Goal: Transaction & Acquisition: Purchase product/service

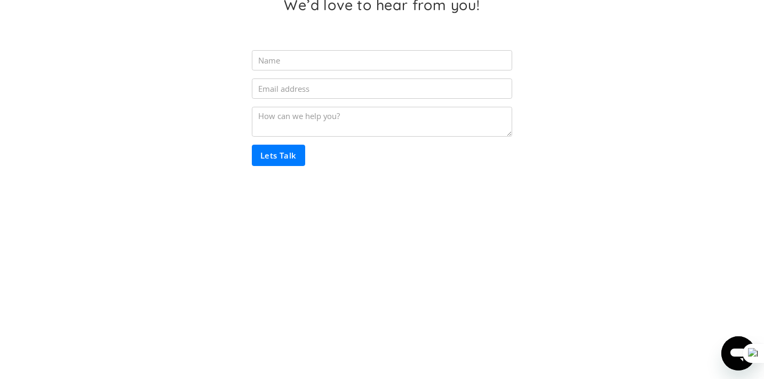
scroll to position [97, 0]
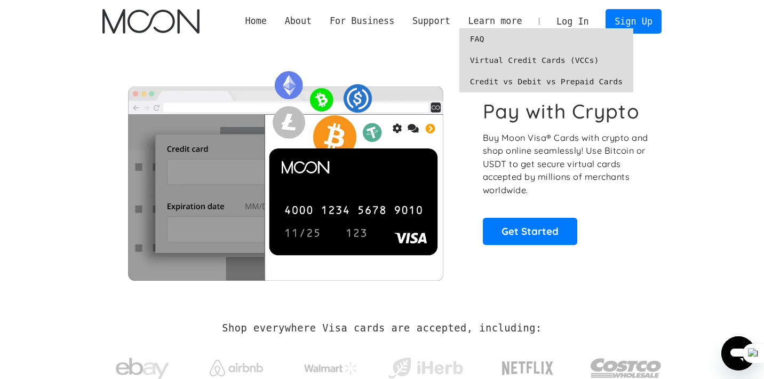
click at [536, 57] on link "Virtual Credit Cards (VCCs)" at bounding box center [546, 60] width 175 height 21
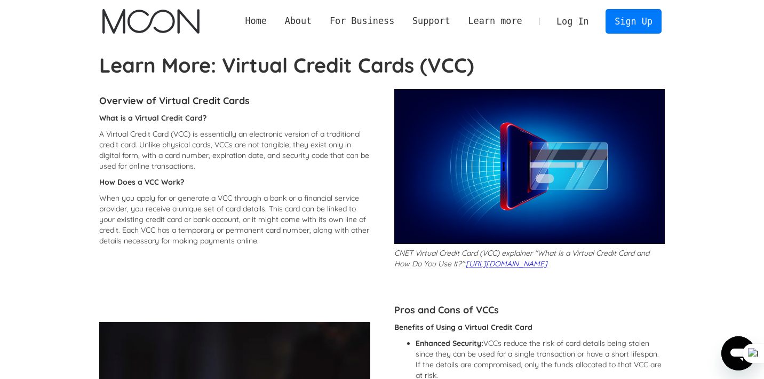
scroll to position [16, 0]
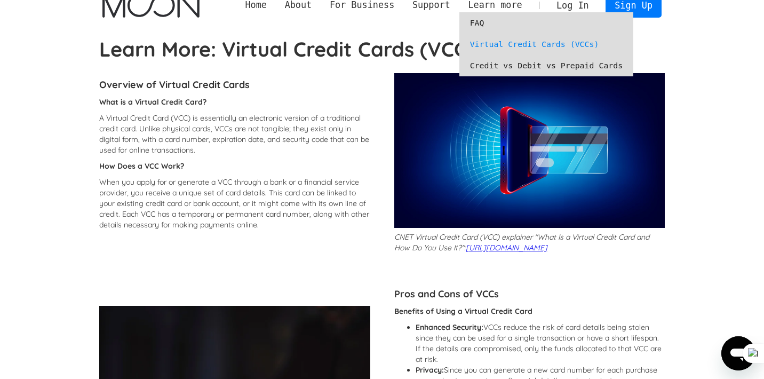
click at [490, 65] on link "Credit vs Debit vs Prepaid Cards" at bounding box center [546, 65] width 175 height 21
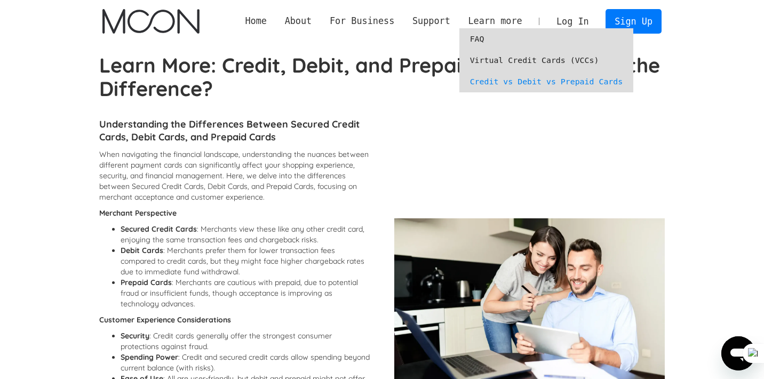
click at [494, 64] on link "Virtual Credit Cards (VCCs)" at bounding box center [546, 60] width 175 height 21
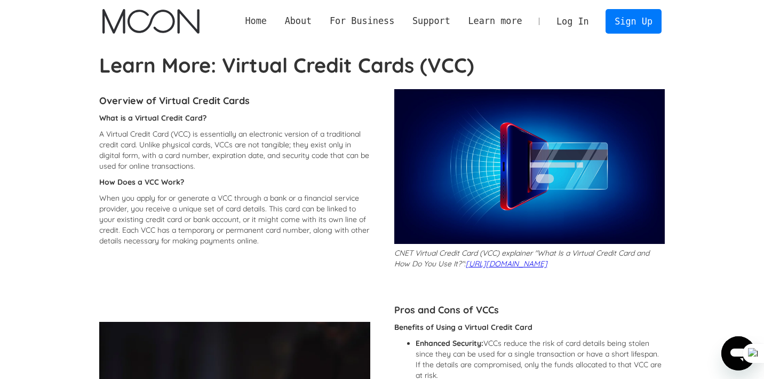
click at [260, 18] on link "Home" at bounding box center [255, 20] width 39 height 13
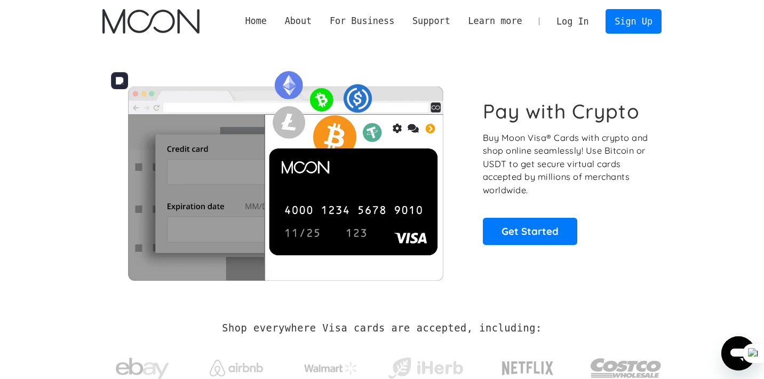
scroll to position [14, 0]
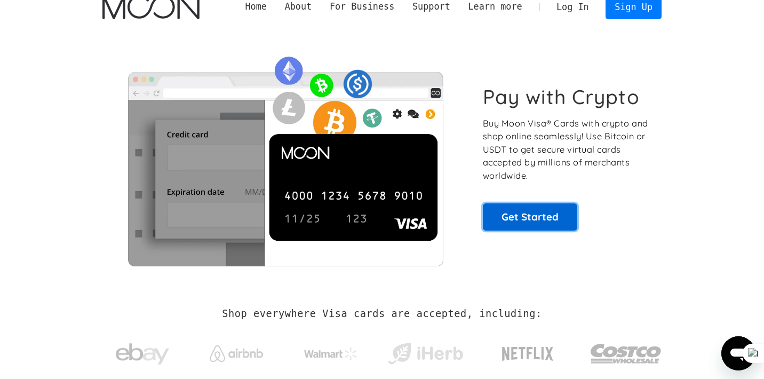
click at [526, 216] on link "Get Started" at bounding box center [530, 216] width 94 height 27
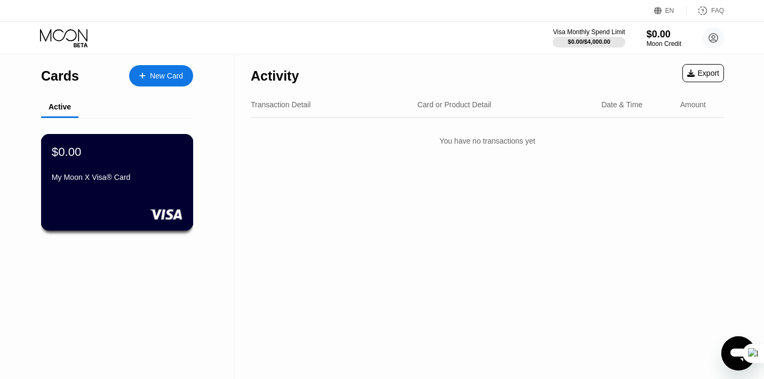
click at [126, 174] on div "My Moon X Visa® Card" at bounding box center [117, 177] width 131 height 9
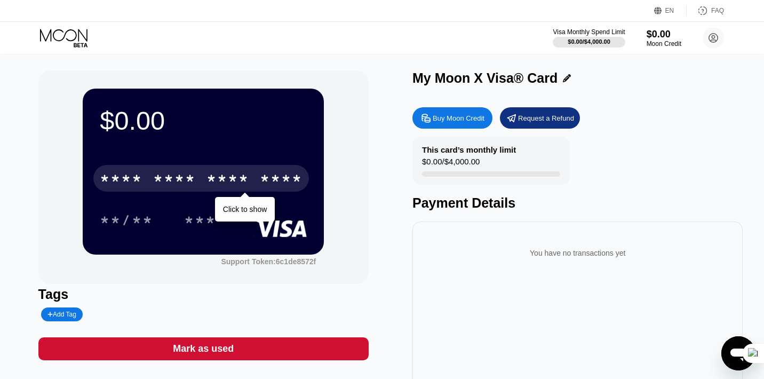
click at [177, 173] on div "* * * *" at bounding box center [174, 179] width 43 height 17
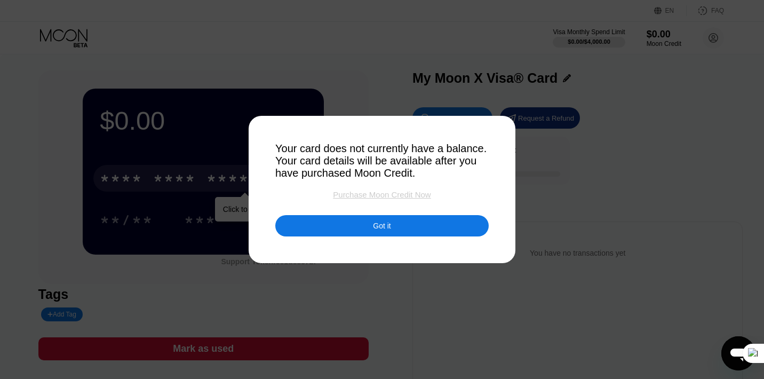
click at [385, 193] on div "Purchase Moon Credit Now" at bounding box center [382, 194] width 98 height 9
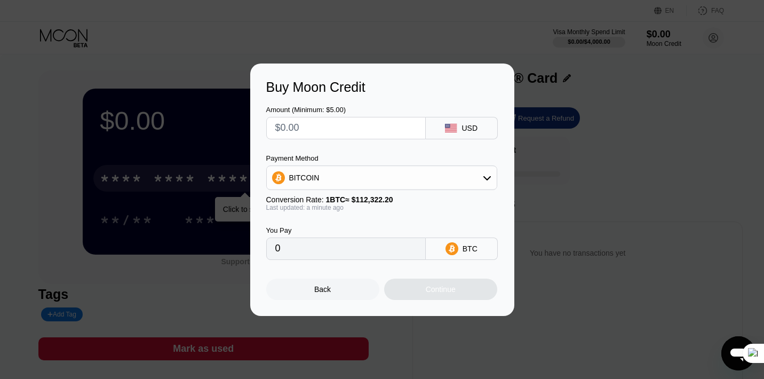
click at [391, 178] on div "BITCOIN" at bounding box center [382, 177] width 230 height 21
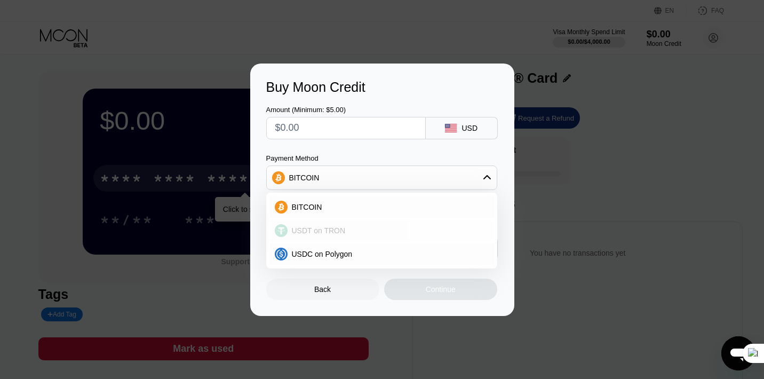
click at [347, 227] on div "USDT on TRON" at bounding box center [388, 230] width 201 height 9
type input "0.00"
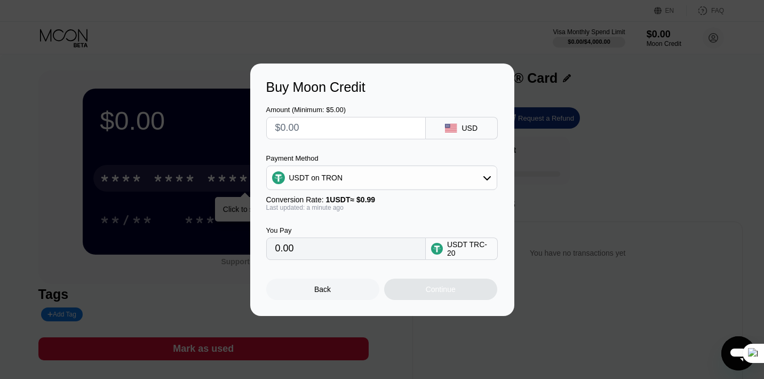
click at [340, 123] on input "text" at bounding box center [345, 127] width 141 height 21
type input "$2"
type input "2.02"
type input "0.00"
type input "$3"
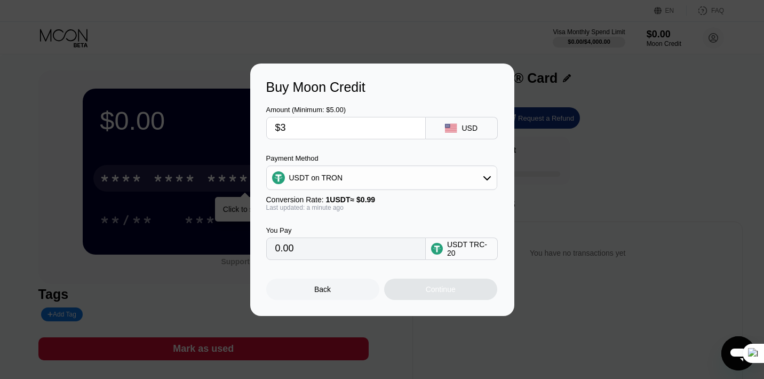
type input "3.03"
type input "$30"
type input "30.30"
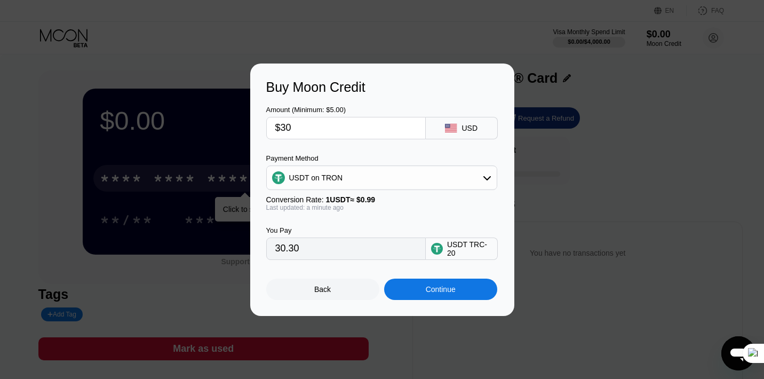
type input "$3"
type input "3.03"
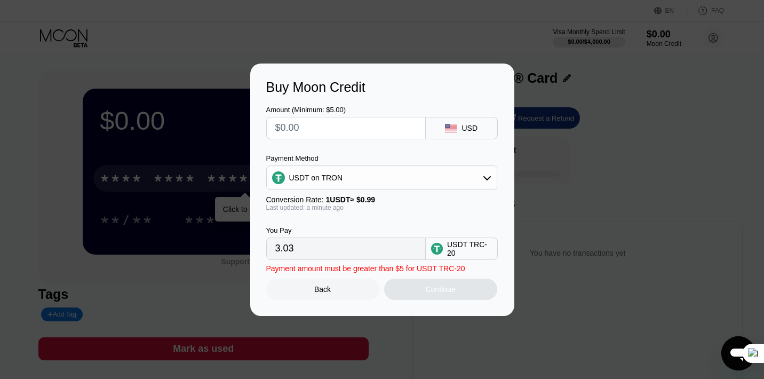
type input "0.00"
type input "$1"
type input "1.01"
type input "$10"
type input "10.10"
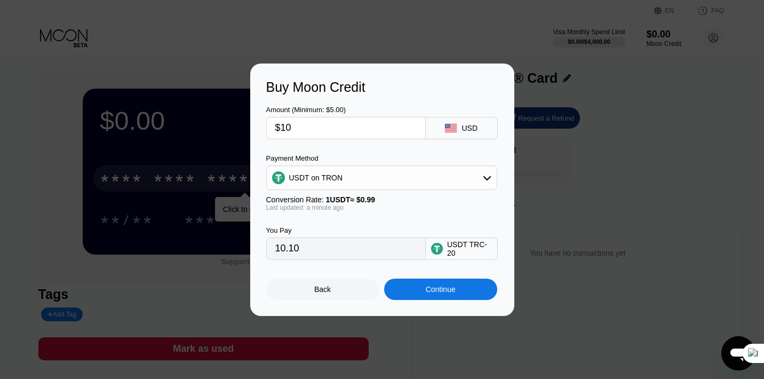
type input "$100"
type input "101.01"
type input "$1000"
type input "1010.10"
click at [352, 130] on input "$1000" at bounding box center [345, 127] width 141 height 21
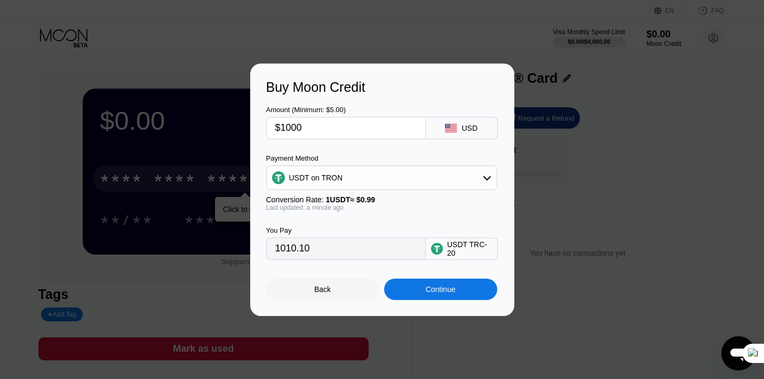
click at [352, 130] on input "$1000" at bounding box center [345, 127] width 141 height 21
type input "0.00"
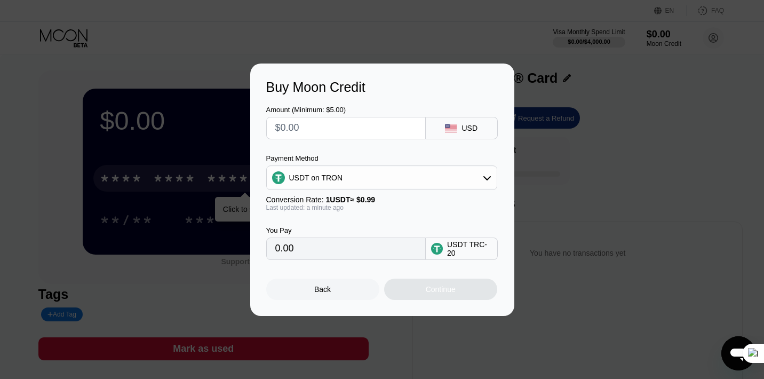
click at [440, 40] on div at bounding box center [382, 189] width 764 height 379
click at [464, 37] on div at bounding box center [382, 189] width 764 height 379
click at [330, 295] on div "Back" at bounding box center [322, 289] width 113 height 21
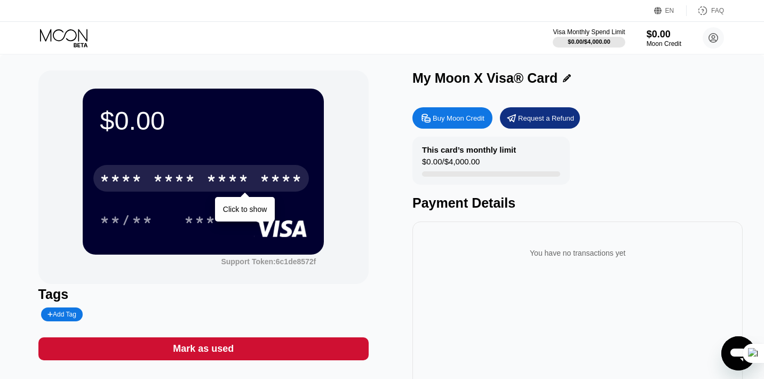
click at [389, 138] on div "$0.00 * * * * * * * * * * * * **** Click to show **/** *** Support Token: 6c1de…" at bounding box center [382, 239] width 688 height 338
click at [262, 168] on div "* * * * * * * * * * * * ****" at bounding box center [201, 178] width 216 height 27
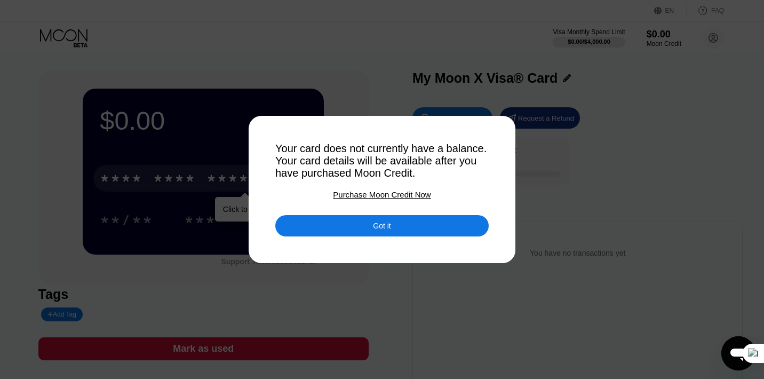
click at [350, 230] on div "Got it" at bounding box center [381, 225] width 213 height 21
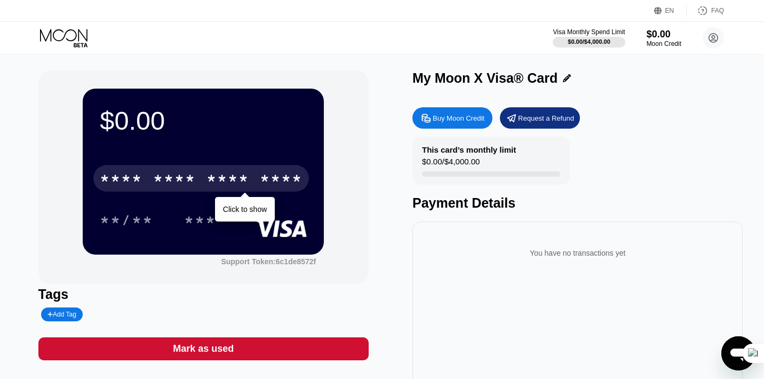
click at [395, 208] on div "$0.00 * * * * * * * * * * * * **** Click to show **/** *** Support Token: 6c1de…" at bounding box center [382, 239] width 688 height 338
click at [410, 68] on div "$0.00 * * * * * * * * * * * * **** Click to show **/** *** Support Token: 6c1de…" at bounding box center [382, 244] width 764 height 381
drag, startPoint x: 411, startPoint y: 76, endPoint x: 591, endPoint y: 76, distance: 179.8
click at [591, 76] on div "$0.00 * * * * * * * * * * * * **** Click to show **/** *** Support Token: 6c1de…" at bounding box center [382, 239] width 688 height 338
drag, startPoint x: 414, startPoint y: 82, endPoint x: 549, endPoint y: 78, distance: 135.1
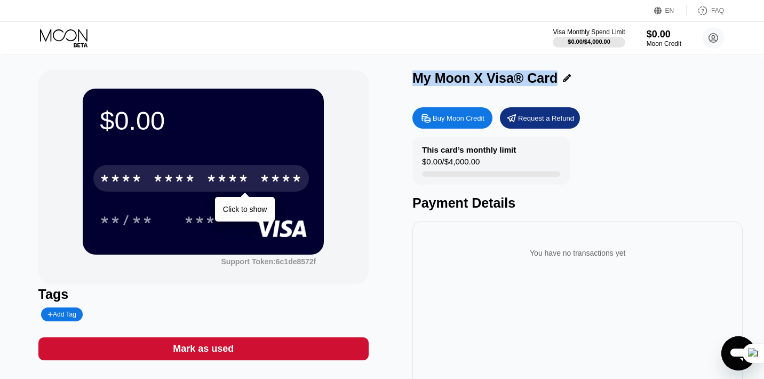
click at [549, 79] on div "My Moon X Visa® Card" at bounding box center [485, 77] width 145 height 15
click at [423, 82] on div "My Moon X Visa® Card" at bounding box center [485, 77] width 145 height 15
drag, startPoint x: 413, startPoint y: 81, endPoint x: 549, endPoint y: 77, distance: 136.1
click at [549, 77] on div "My Moon X Visa® Card" at bounding box center [485, 77] width 145 height 15
copy div "My Moon X Visa® Card"
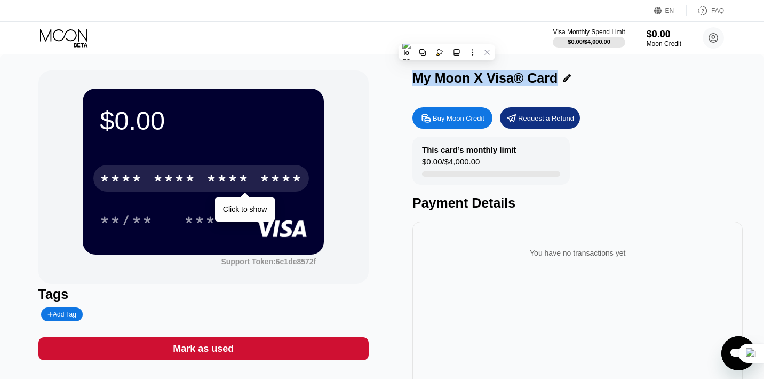
click at [389, 73] on div "$0.00 * * * * * * * * * * * * **** Click to show **/** *** Support Token: 6c1de…" at bounding box center [382, 239] width 688 height 338
click at [440, 61] on div "$0.00 * * * * * * * * * * * * **** Click to show **/** *** Support Token: 6c1de…" at bounding box center [382, 244] width 764 height 381
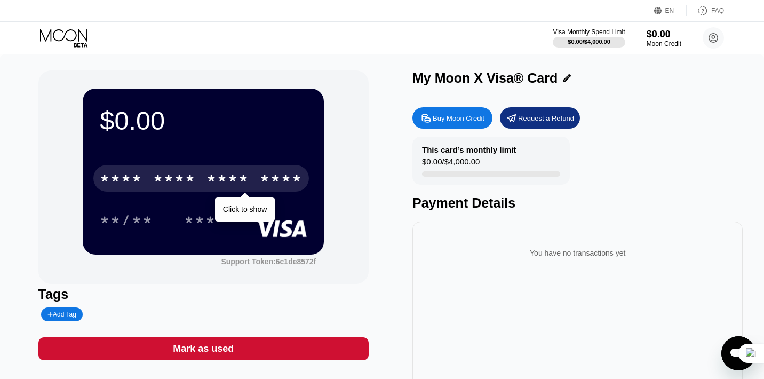
click at [425, 80] on div "My Moon X Visa® Card" at bounding box center [485, 77] width 145 height 15
drag, startPoint x: 416, startPoint y: 79, endPoint x: 549, endPoint y: 74, distance: 133.5
click at [549, 74] on div "My Moon X Visa® Card" at bounding box center [485, 77] width 145 height 15
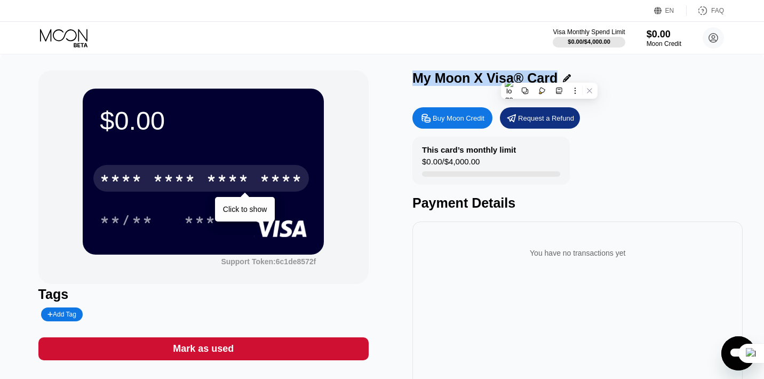
drag, startPoint x: 549, startPoint y: 74, endPoint x: 377, endPoint y: 76, distance: 171.9
click at [377, 76] on div "$0.00 * * * * * * * * * * * * **** Click to show **/** *** Support Token: 6c1de…" at bounding box center [382, 239] width 688 height 338
click at [407, 76] on div "$0.00 * * * * * * * * * * * * **** Click to show **/** *** Support Token: 6c1de…" at bounding box center [382, 239] width 688 height 338
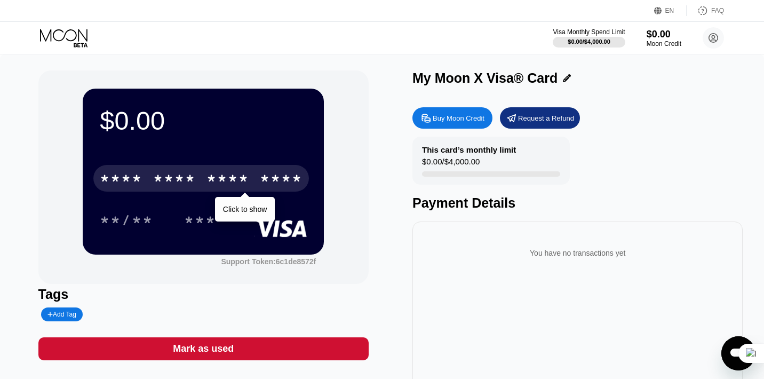
click at [413, 76] on div "My Moon X Visa® Card" at bounding box center [485, 77] width 145 height 15
click at [245, 181] on div "* * * *" at bounding box center [228, 179] width 43 height 17
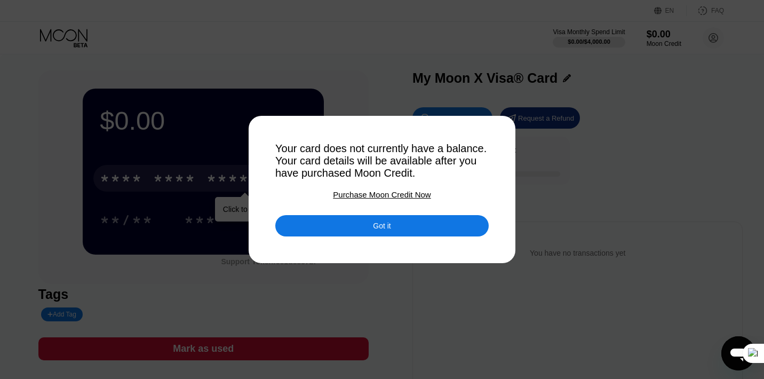
click at [377, 229] on div "Got it" at bounding box center [382, 226] width 18 height 10
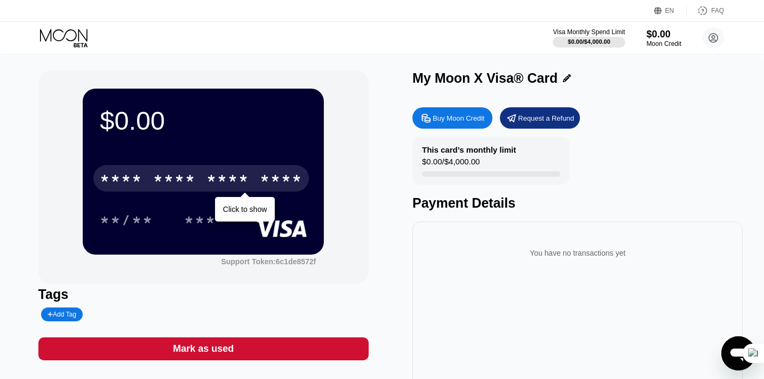
click at [302, 253] on div "$0.00 * * * * * * * * * * * * **** Click to show **/** ***" at bounding box center [203, 171] width 241 height 165
click at [289, 241] on div "$0.00 * * * * * * * * * * * * **** Click to show **/** ***" at bounding box center [203, 171] width 241 height 165
click at [192, 218] on div "***" at bounding box center [200, 221] width 32 height 17
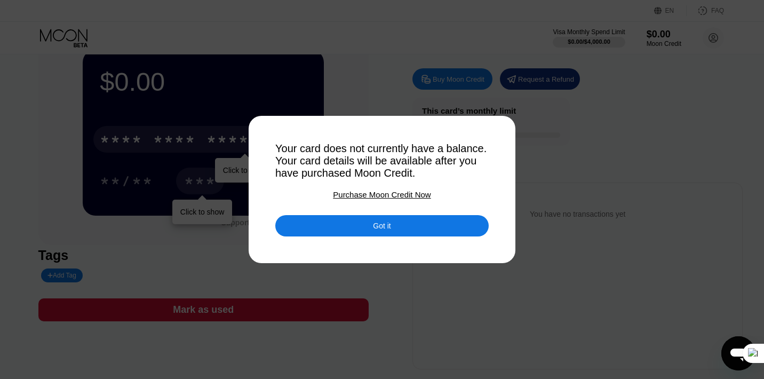
scroll to position [41, 0]
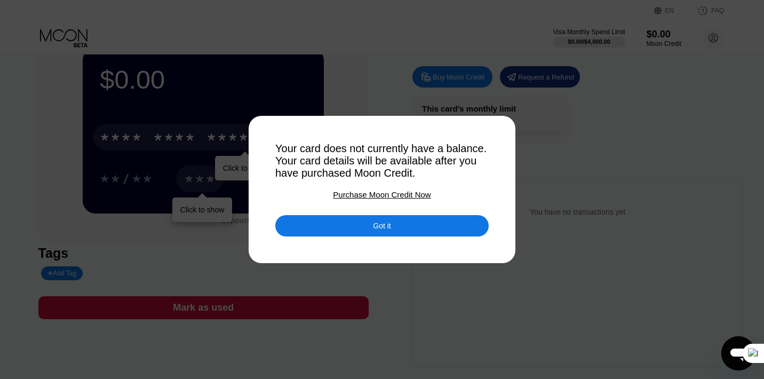
click at [375, 194] on div "Purchase Moon Credit Now" at bounding box center [382, 194] width 98 height 9
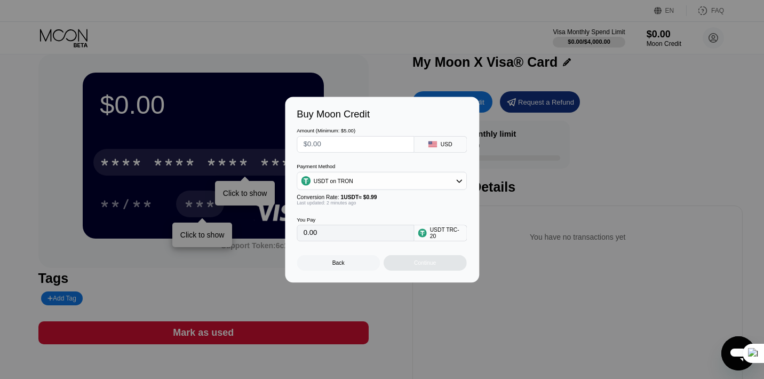
scroll to position [0, 0]
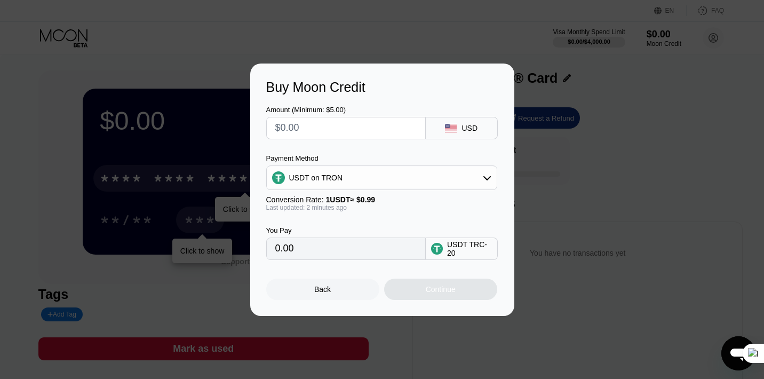
click at [336, 280] on div "Back" at bounding box center [322, 289] width 113 height 21
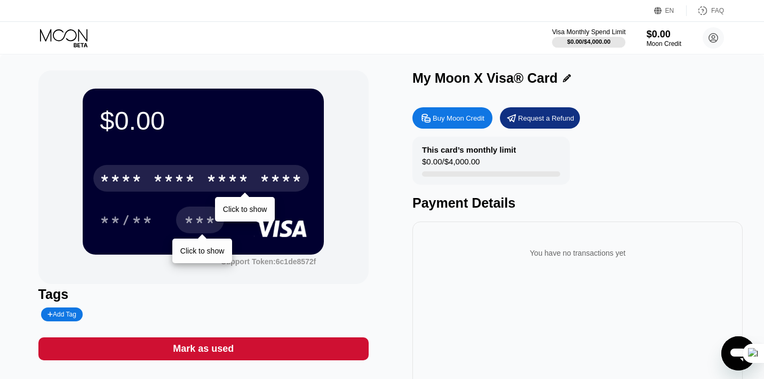
click at [591, 39] on div "$0.00 / $4,000.00" at bounding box center [588, 41] width 43 height 6
click at [577, 35] on div "Visa Monthly Spend Limit" at bounding box center [589, 31] width 74 height 7
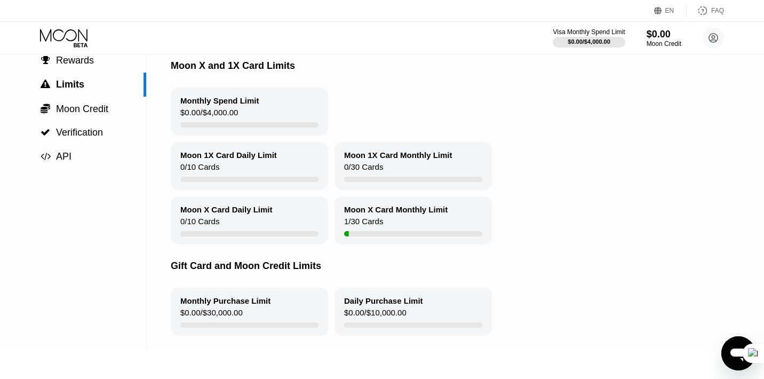
scroll to position [90, 0]
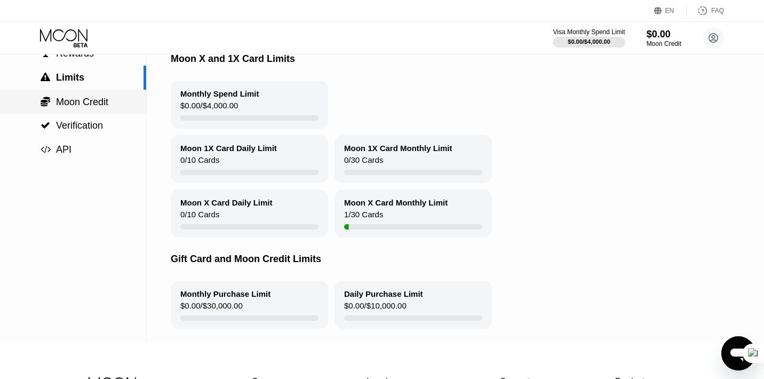
click at [90, 106] on span "Moon Credit" at bounding box center [82, 102] width 52 height 11
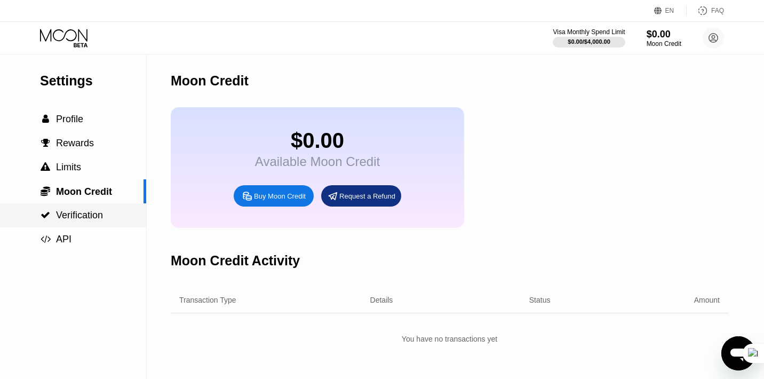
click at [86, 215] on span "Verification" at bounding box center [79, 215] width 47 height 11
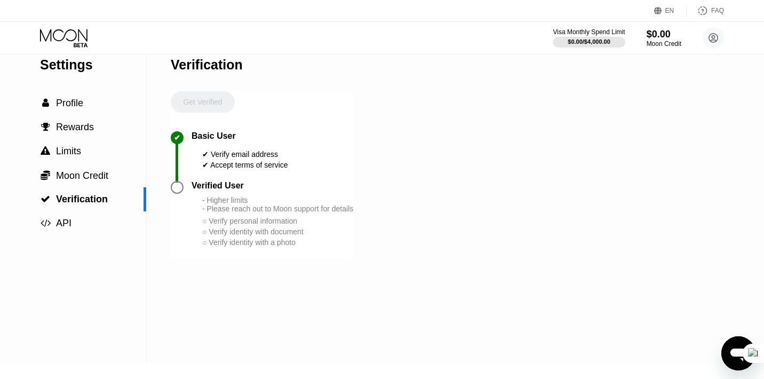
scroll to position [13, 0]
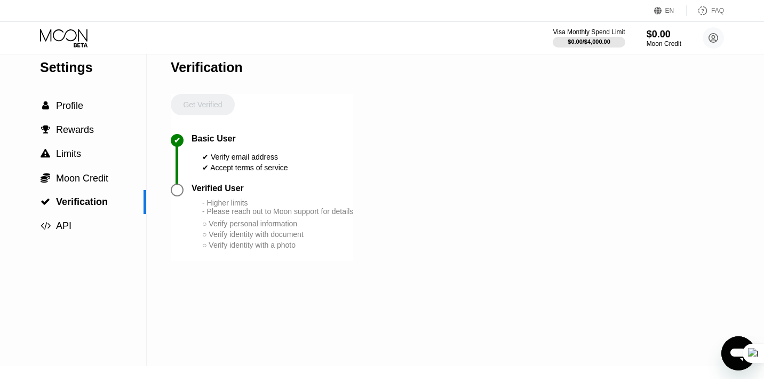
click at [201, 100] on div "Get Verified" at bounding box center [203, 114] width 64 height 40
click at [101, 111] on div " Profile" at bounding box center [73, 105] width 146 height 11
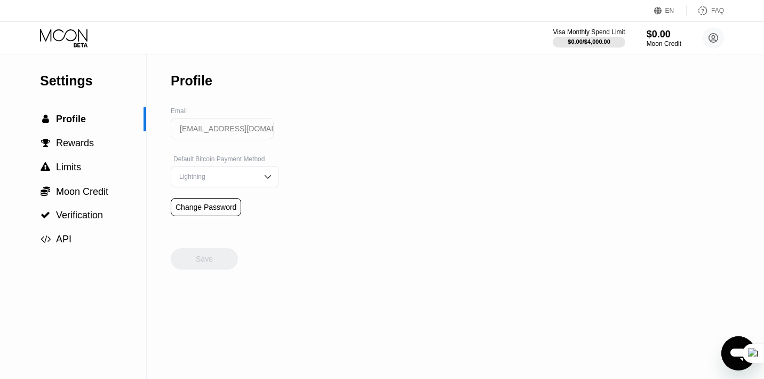
click at [669, 7] on div "EN" at bounding box center [669, 10] width 9 height 7
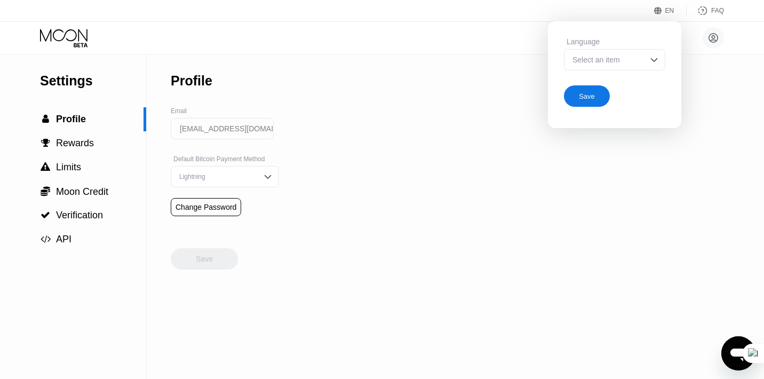
click at [663, 10] on div "EN" at bounding box center [659, 10] width 11 height 11
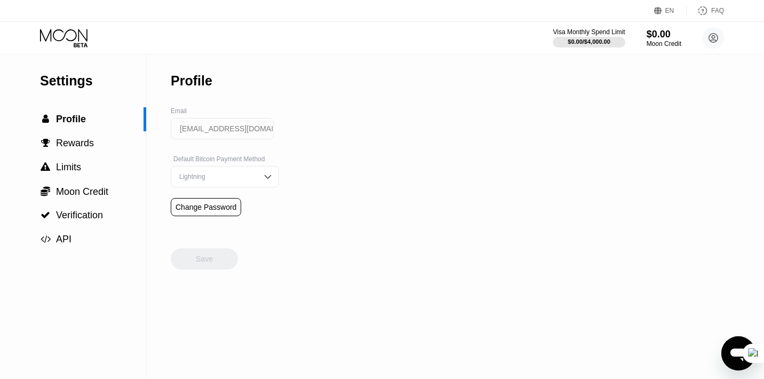
click at [663, 10] on div "EN" at bounding box center [659, 10] width 11 height 11
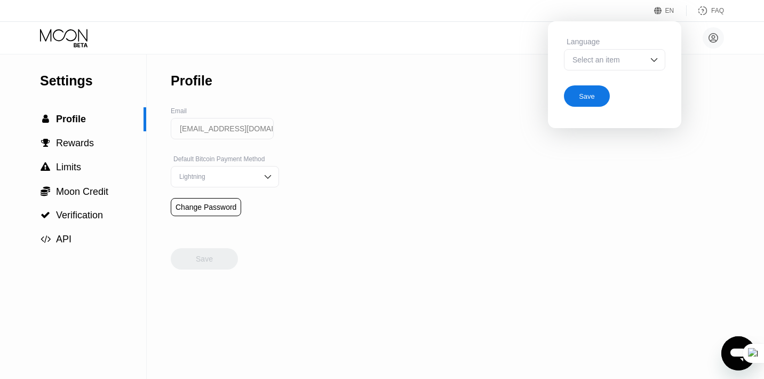
click at [628, 65] on div "Select an item" at bounding box center [614, 59] width 101 height 21
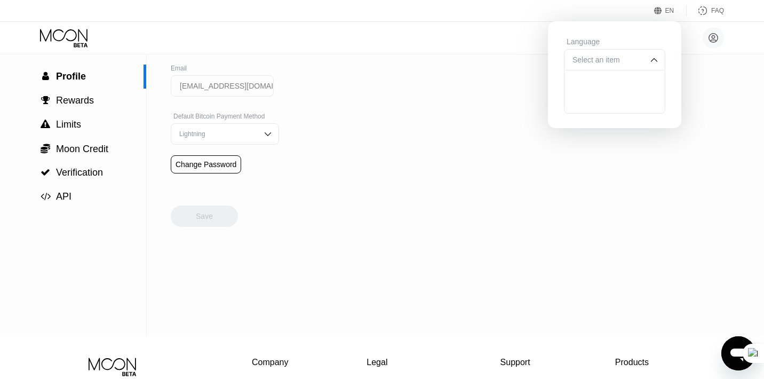
scroll to position [73, 0]
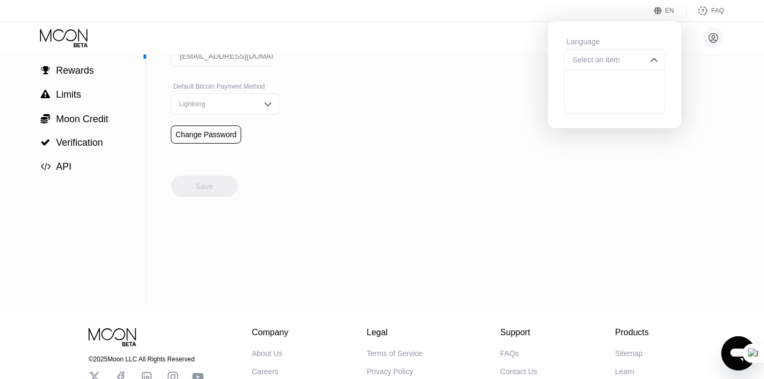
click at [513, 88] on div "Settings  Profile  Rewards  Limits  Moon Credit  Verification  API Profil…" at bounding box center [382, 144] width 764 height 324
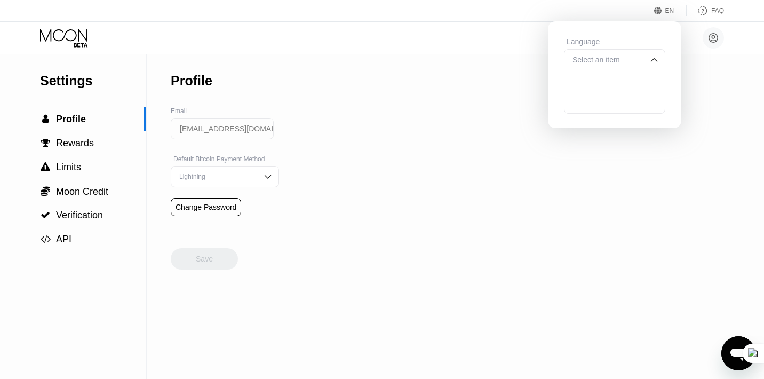
click at [663, 6] on div "EN" at bounding box center [659, 10] width 11 height 11
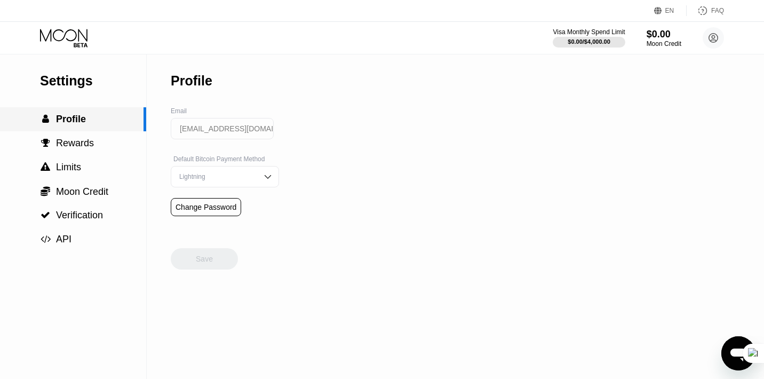
click at [62, 116] on span "Profile" at bounding box center [71, 119] width 30 height 11
click at [92, 189] on span "Moon Credit" at bounding box center [82, 191] width 52 height 11
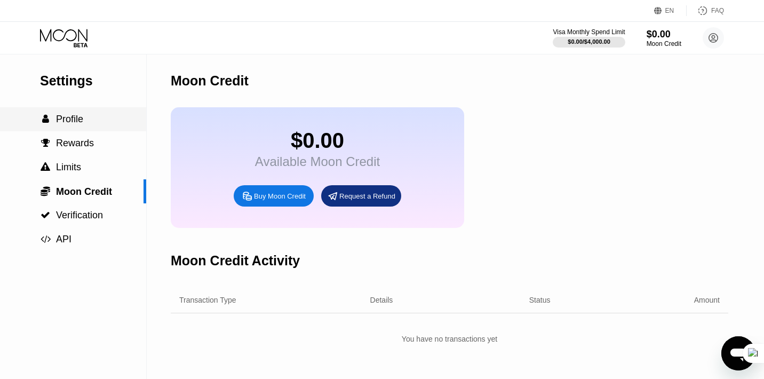
click at [60, 112] on div " Profile" at bounding box center [73, 119] width 146 height 24
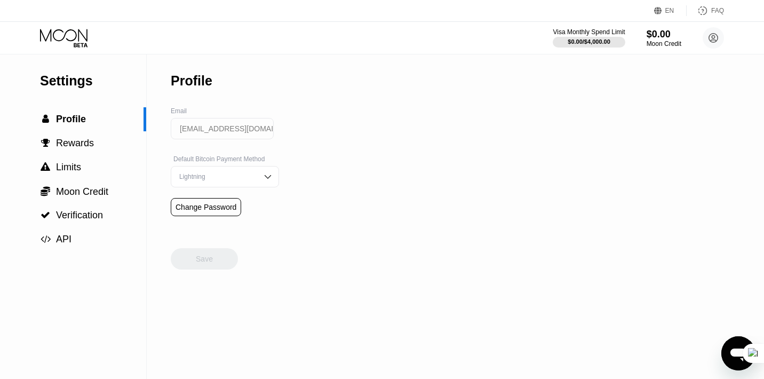
click at [77, 83] on div "Settings" at bounding box center [93, 80] width 106 height 15
click at [73, 39] on icon at bounding box center [63, 35] width 47 height 12
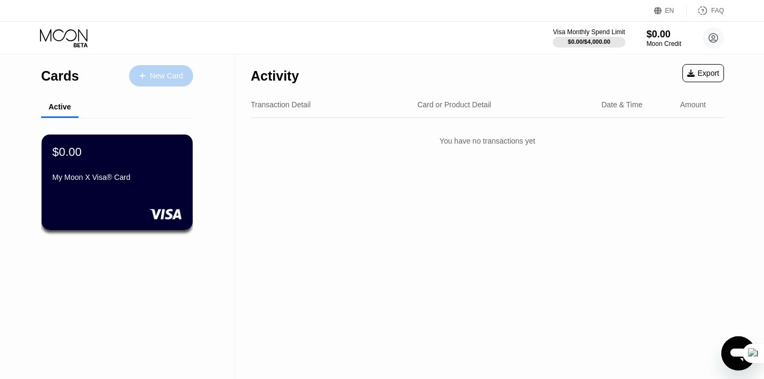
click at [175, 72] on div "New Card" at bounding box center [166, 76] width 33 height 9
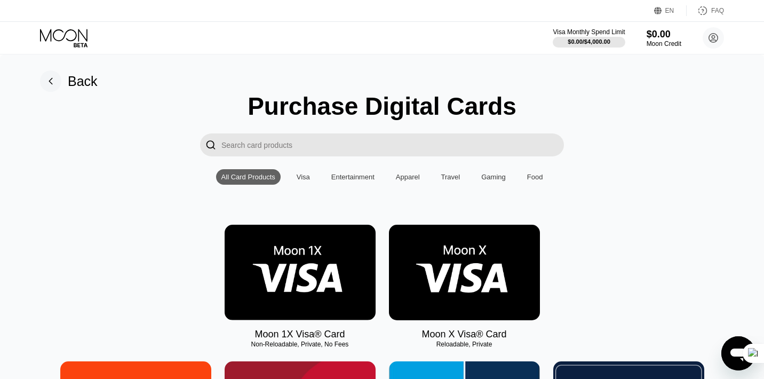
click at [314, 140] on input "Search card products" at bounding box center [392, 144] width 343 height 23
type input "d"
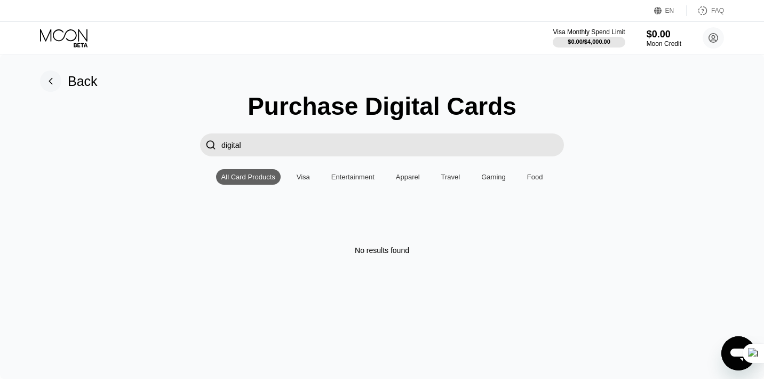
type input "digital"
click at [576, 104] on div "Purchase Digital Cards  digital All Card Products Visa Entertainment Apparel T…" at bounding box center [382, 173] width 732 height 163
click at [306, 177] on div "Visa" at bounding box center [303, 177] width 13 height 8
click at [296, 140] on input "digital" at bounding box center [392, 144] width 343 height 23
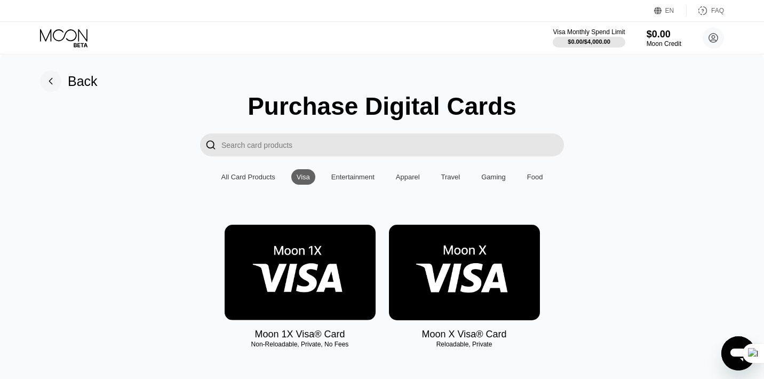
click at [487, 219] on div "Purchase Digital Cards  All Card Products Visa Entertainment Apparel Travel Ga…" at bounding box center [382, 227] width 732 height 270
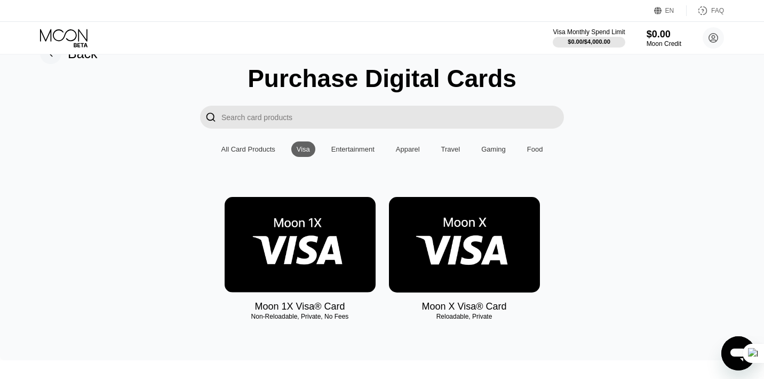
scroll to position [30, 0]
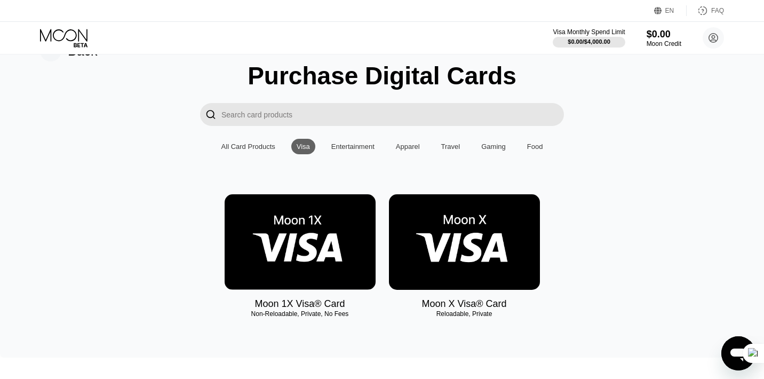
click at [503, 148] on div "Gaming" at bounding box center [493, 146] width 25 height 8
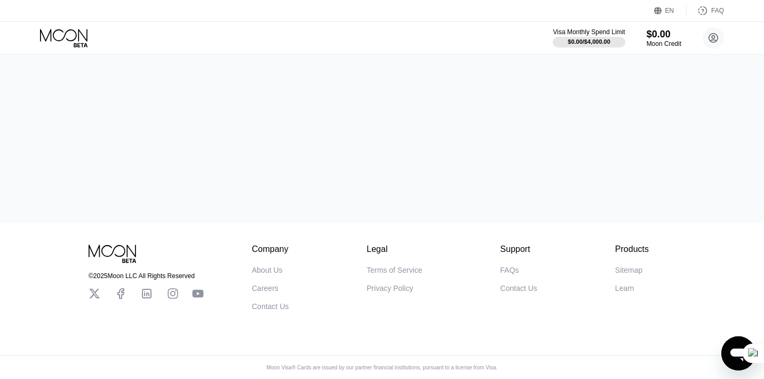
scroll to position [0, 0]
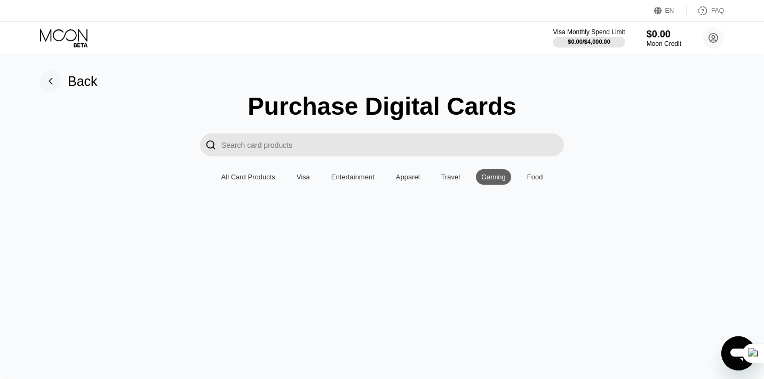
click at [446, 176] on div "Travel" at bounding box center [450, 177] width 19 height 8
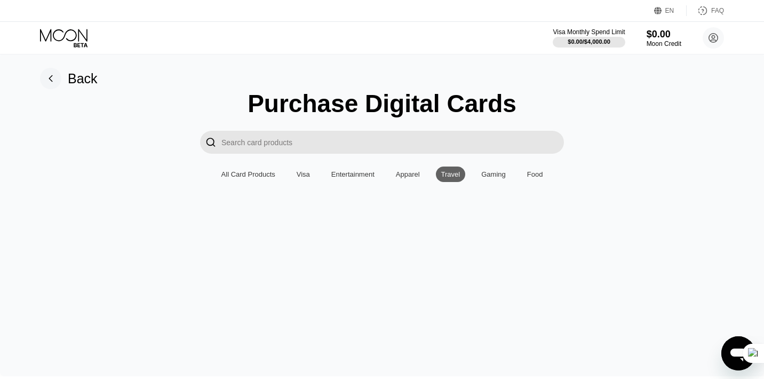
click at [249, 171] on div "All Card Products" at bounding box center [248, 174] width 54 height 8
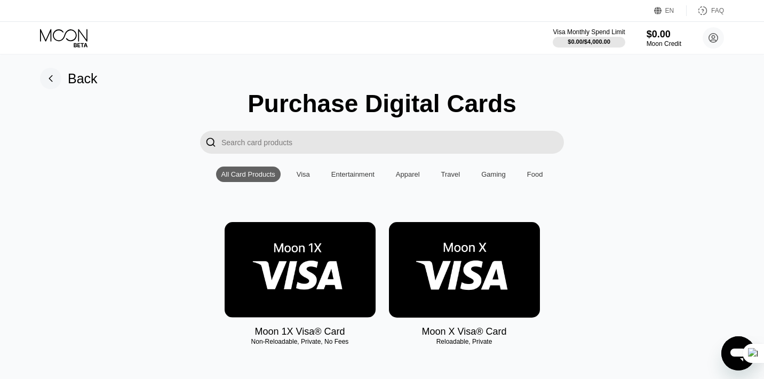
scroll to position [166, 0]
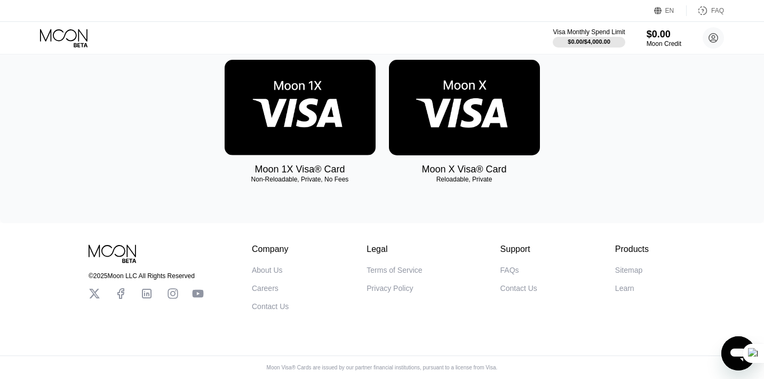
click at [201, 191] on div "Moon 1X Visa® Card Non-Reloadable, Private, No Fees Moon X Visa® Card Reloadabl…" at bounding box center [382, 128] width 732 height 137
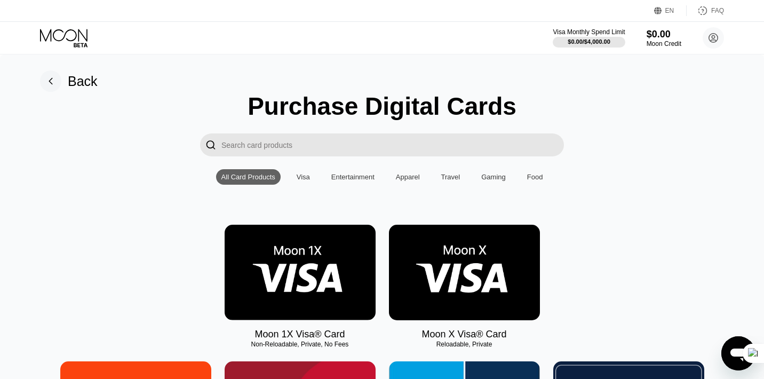
click at [285, 265] on img at bounding box center [300, 273] width 151 height 96
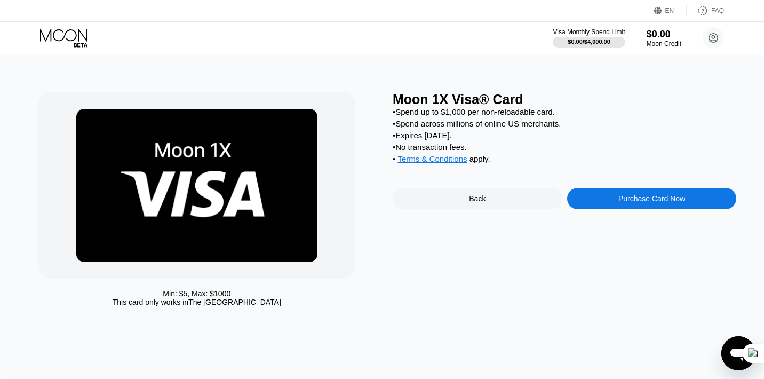
click at [609, 204] on div "Purchase Card Now" at bounding box center [652, 198] width 170 height 21
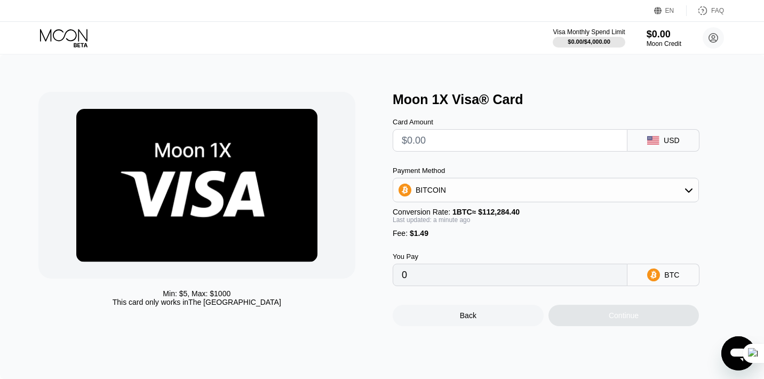
click at [477, 145] on input "text" at bounding box center [510, 140] width 217 height 21
click at [617, 191] on div "BITCOIN" at bounding box center [545, 189] width 305 height 21
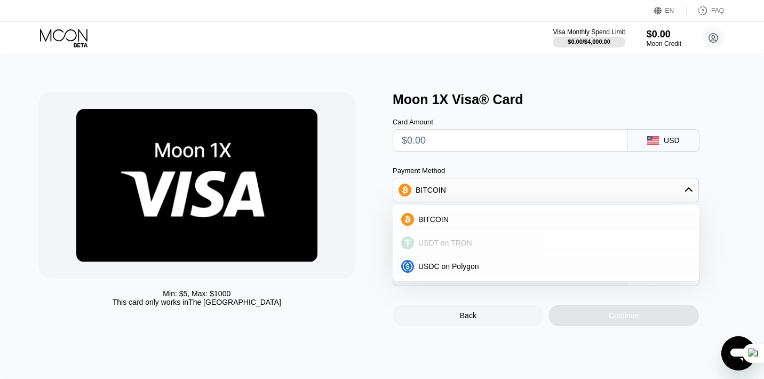
click at [529, 236] on div "USDT on TRON" at bounding box center [546, 242] width 300 height 21
type input "0.00"
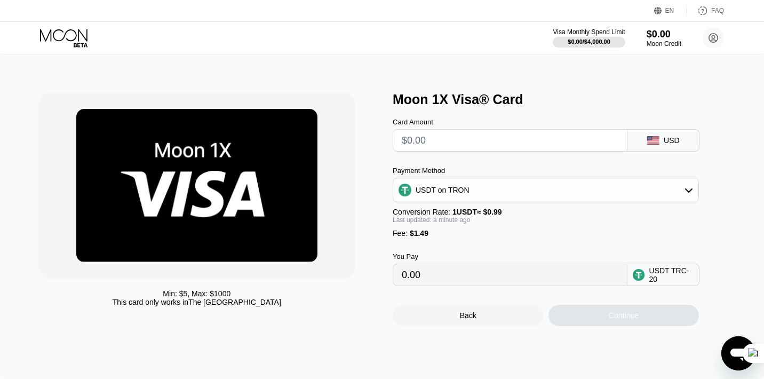
click at [656, 144] on icon at bounding box center [653, 140] width 12 height 9
click at [571, 146] on input "text" at bounding box center [510, 140] width 217 height 21
type input "$5"
type input "6.56"
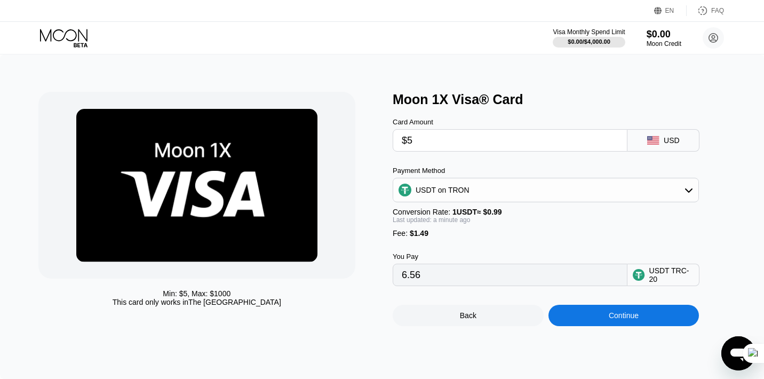
type input "$5"
click at [541, 169] on div "Payment Method" at bounding box center [546, 171] width 306 height 8
click at [524, 136] on input "$5" at bounding box center [510, 140] width 217 height 21
type input "0.00"
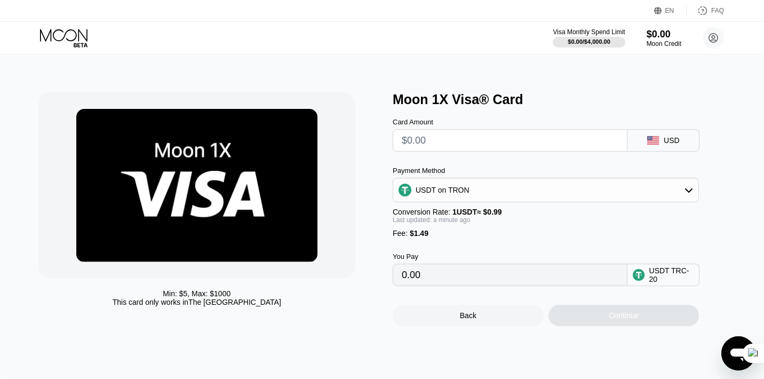
type input "$5"
type input "6.56"
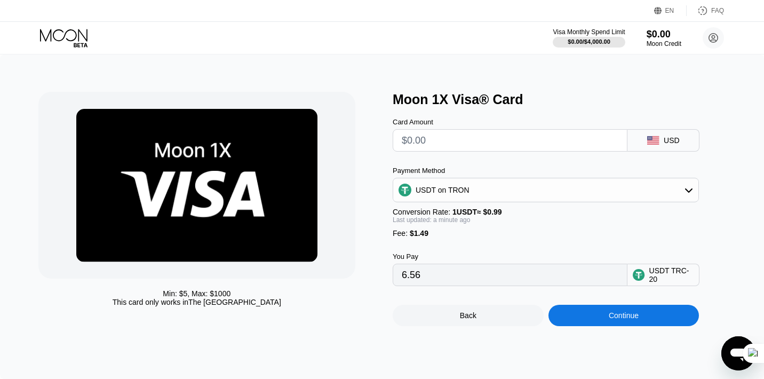
type input "0.00"
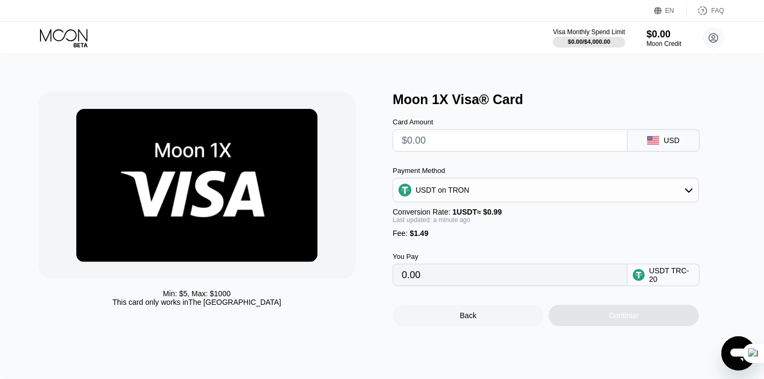
type input "$5"
type input "6.56"
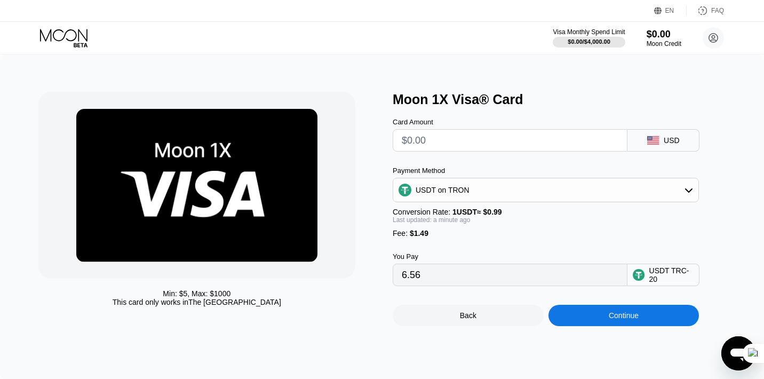
type input "0.00"
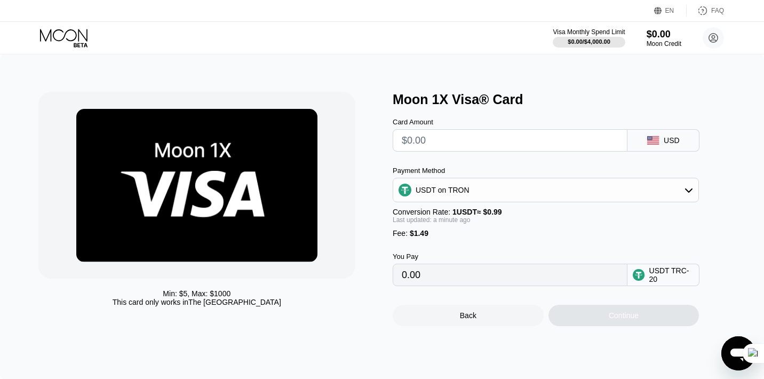
type input "$5"
type input "6.56"
type input "0.00"
type input "$5"
type input "6.56"
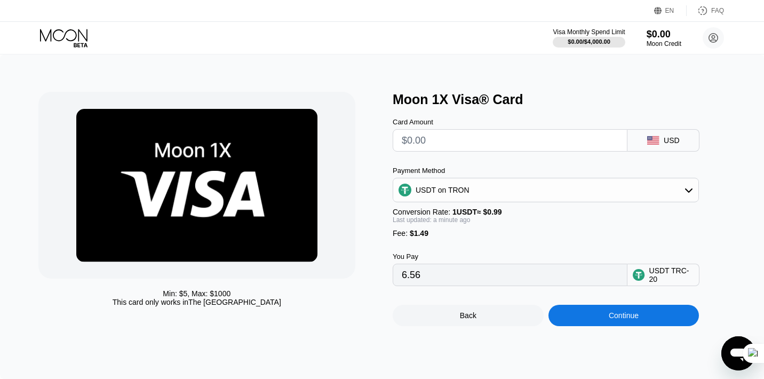
type input "0.00"
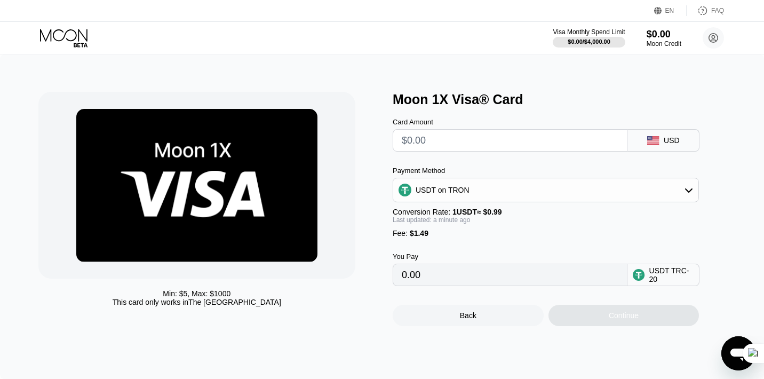
type input "$6"
type input "7.57"
type input "0.00"
type input "$5"
type input "6.56"
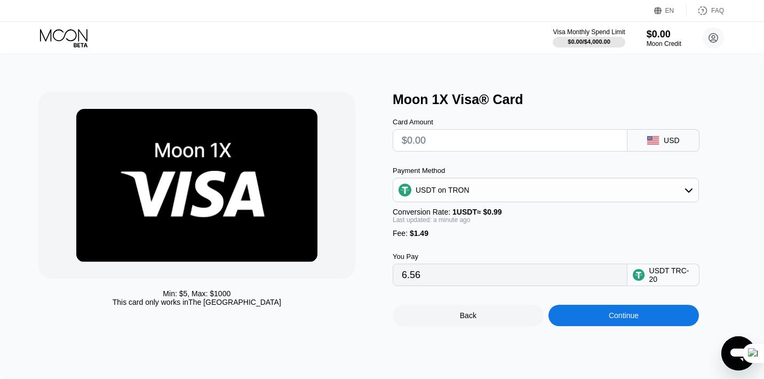
type input "0.00"
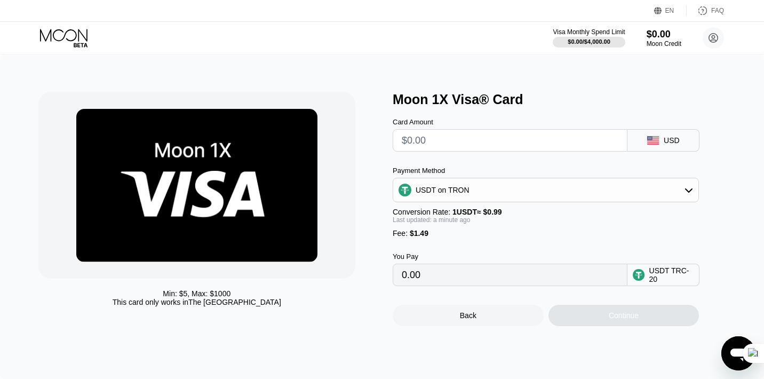
type input "$6"
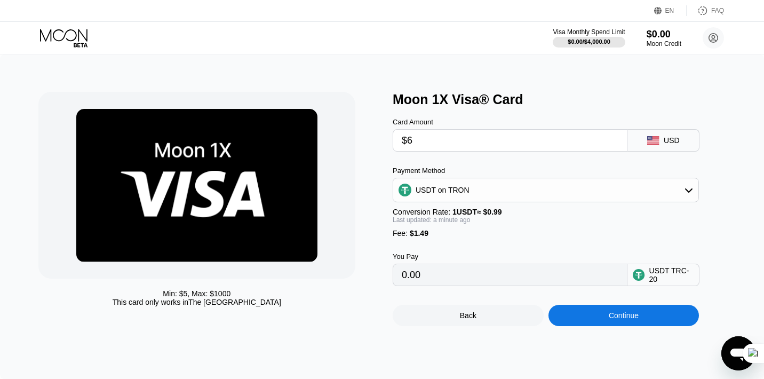
type input "7.57"
type input "0.00"
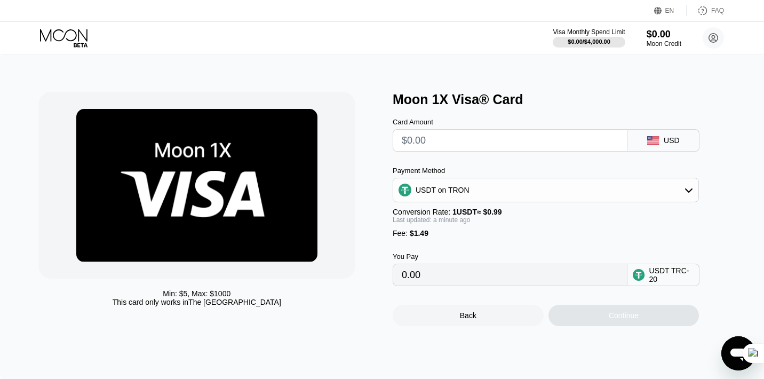
type input "$6"
type input "7.57"
type input "0.00"
type input "$1"
type input "2.52"
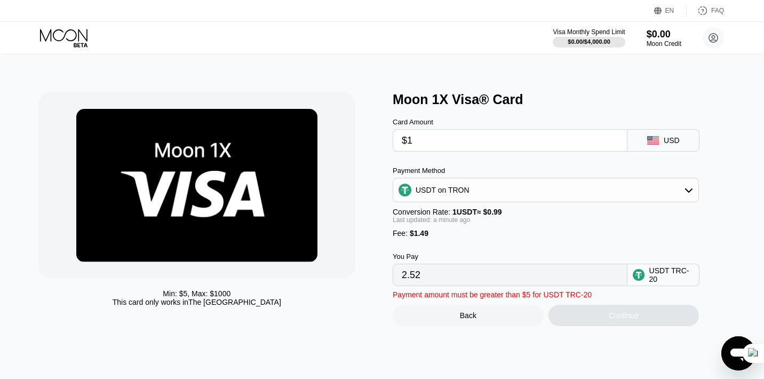
type input "$10"
type input "11.61"
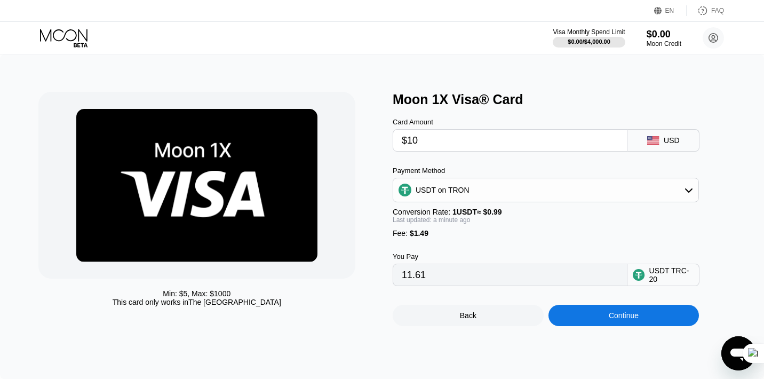
type input "$1"
type input "2.52"
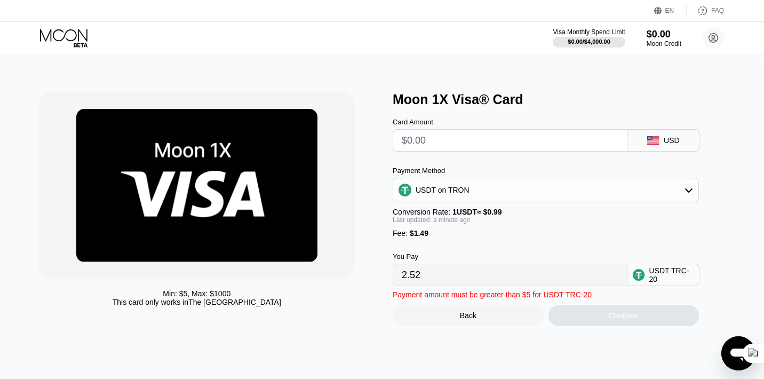
type input "0.00"
type input "$2"
type input "3.53"
type input "0.00"
type input "$1"
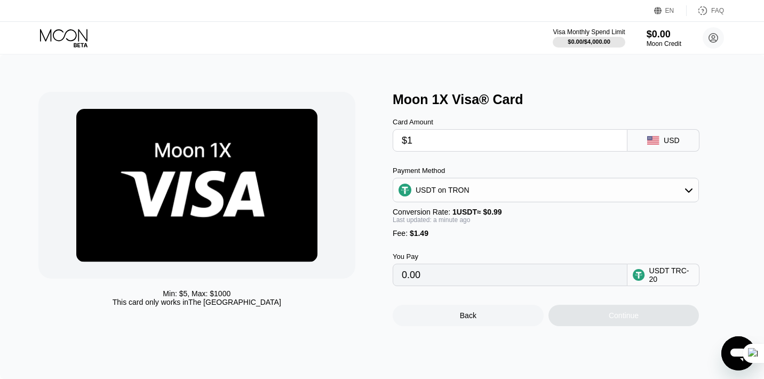
type input "2.52"
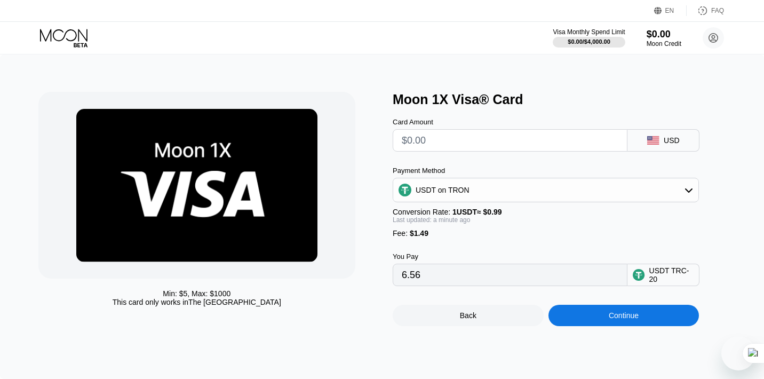
type input "$6"
type input "7.57"
type input "0.00"
type input "$5"
type input "6.56"
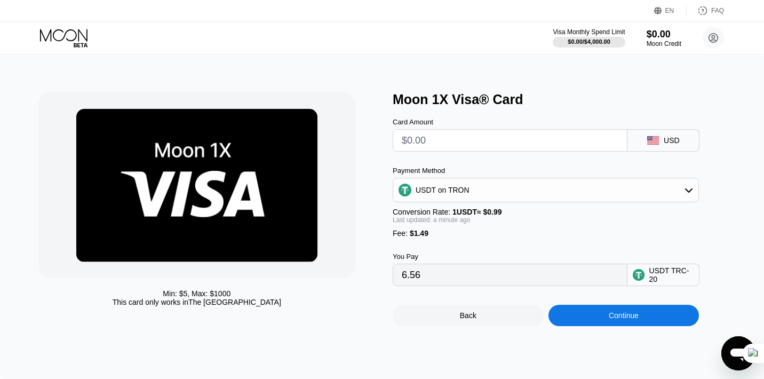
type input "0.00"
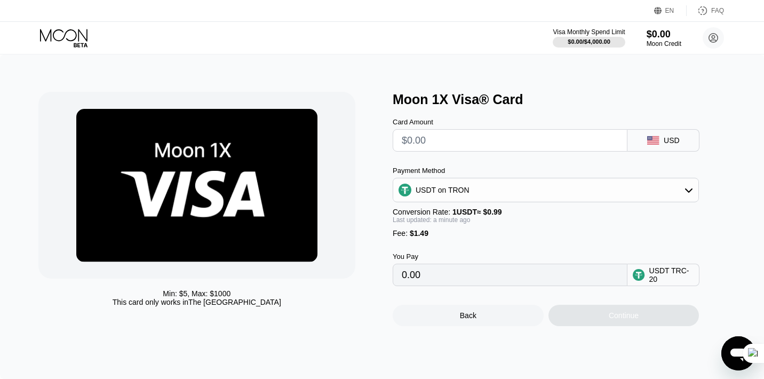
click at [584, 103] on div "Moon 1X Visa® Card" at bounding box center [565, 99] width 344 height 15
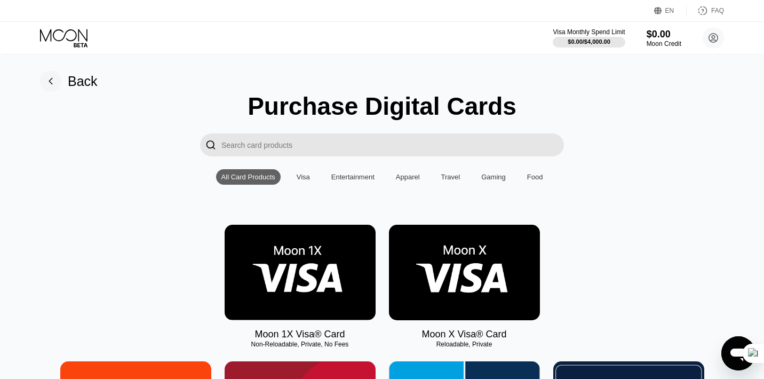
click at [413, 282] on img at bounding box center [464, 273] width 151 height 96
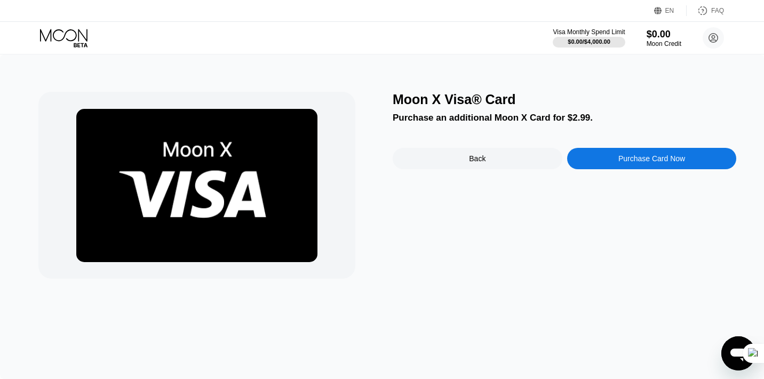
click at [665, 157] on div "Purchase Card Now" at bounding box center [652, 158] width 67 height 9
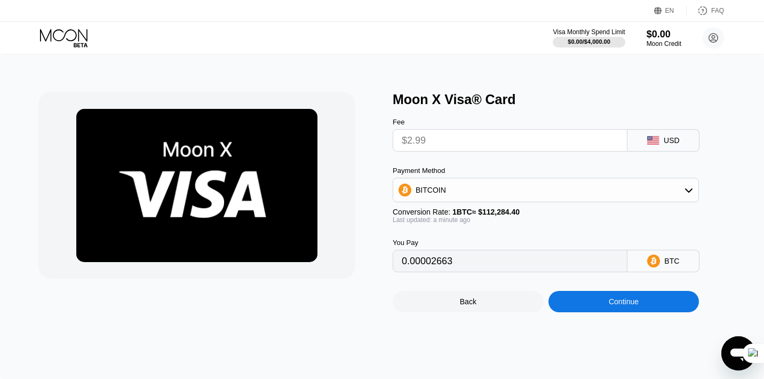
click at [496, 142] on input "$2.99" at bounding box center [510, 140] width 217 height 21
click at [466, 132] on input "$2.99" at bounding box center [510, 140] width 217 height 21
click at [491, 180] on div "BITCOIN" at bounding box center [545, 189] width 305 height 21
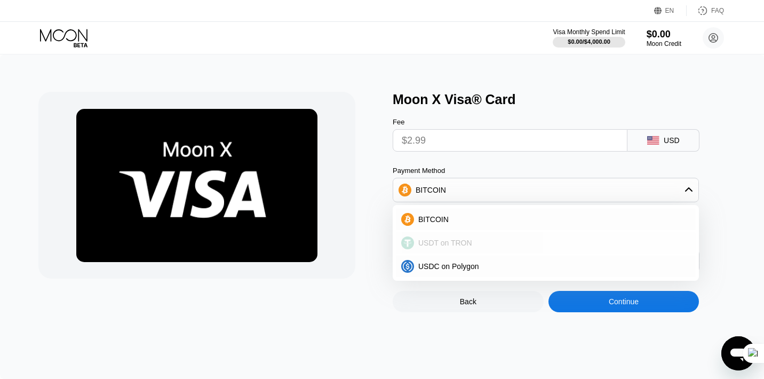
click at [476, 237] on div "USDT on TRON" at bounding box center [546, 242] width 300 height 21
type input "3.02"
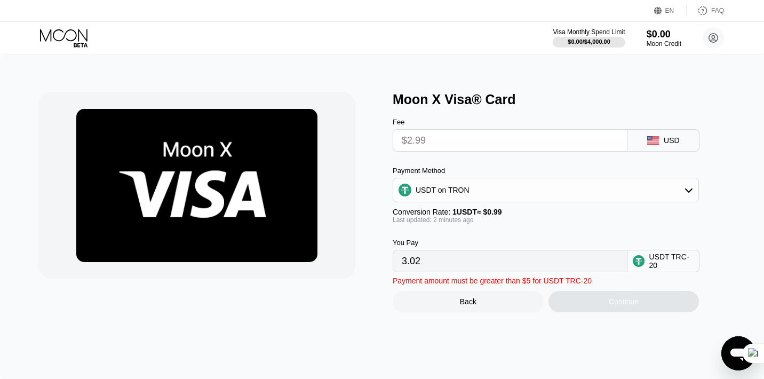
click at [475, 258] on input "3.02" at bounding box center [510, 260] width 217 height 21
click at [562, 265] on input "3.02" at bounding box center [510, 260] width 217 height 21
click at [649, 259] on div "USDT TRC-20" at bounding box center [671, 260] width 45 height 17
click at [566, 240] on div "You Pay" at bounding box center [510, 243] width 235 height 8
click at [521, 122] on div "Fee" at bounding box center [510, 122] width 235 height 8
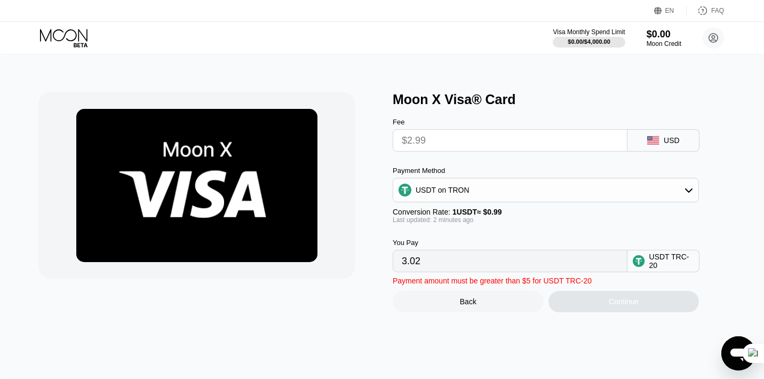
click at [519, 138] on input "$2.99" at bounding box center [510, 140] width 217 height 21
click at [585, 32] on div "Visa Monthly Spend Limit" at bounding box center [589, 31] width 74 height 7
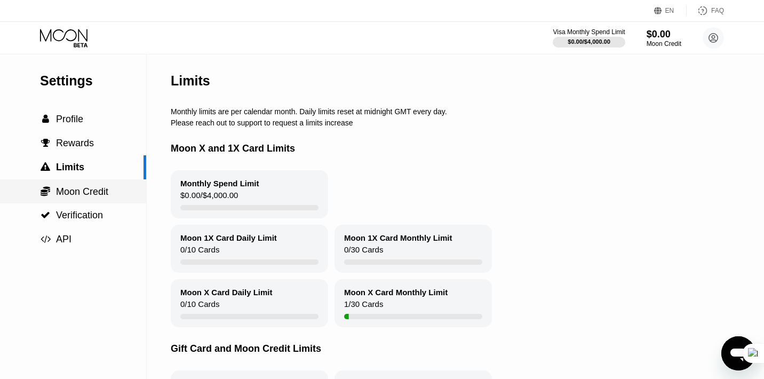
click at [78, 195] on span "Moon Credit" at bounding box center [82, 191] width 52 height 11
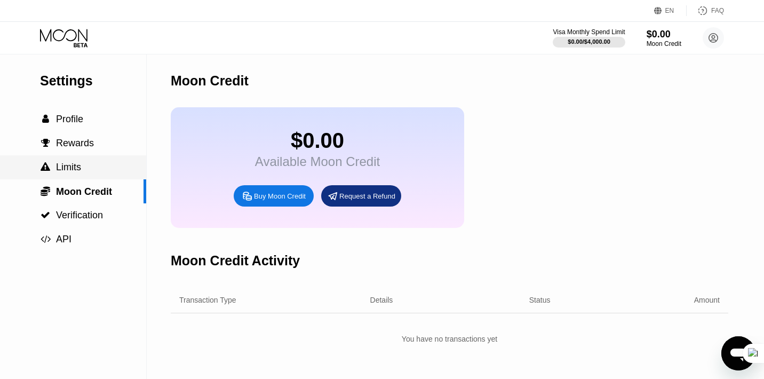
click at [92, 171] on div " Limits" at bounding box center [73, 167] width 146 height 11
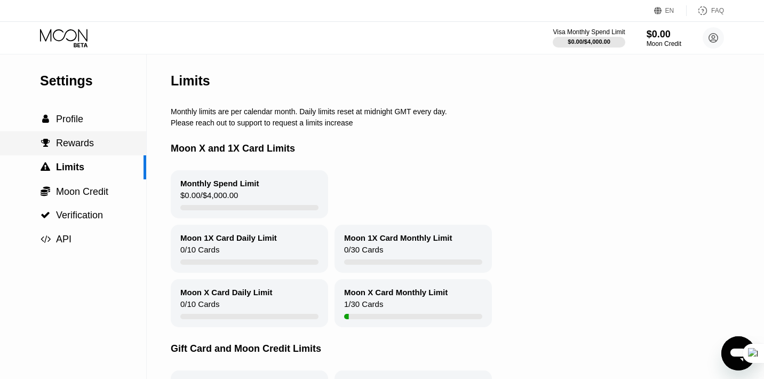
click at [90, 148] on span "Rewards" at bounding box center [75, 143] width 38 height 11
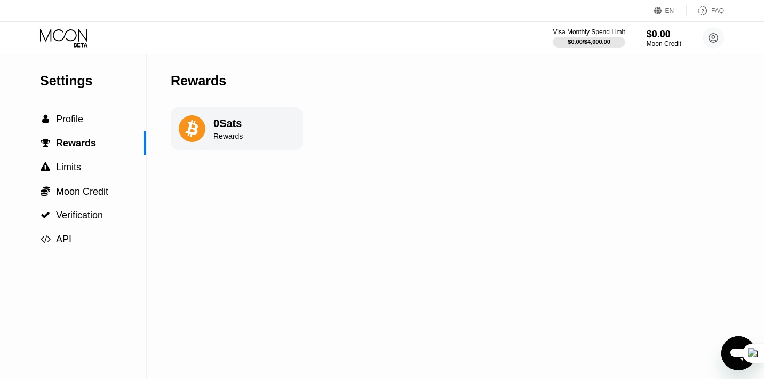
click at [216, 143] on div "0 Sats Rewards" at bounding box center [237, 128] width 132 height 43
click at [92, 121] on div " Profile" at bounding box center [73, 119] width 146 height 11
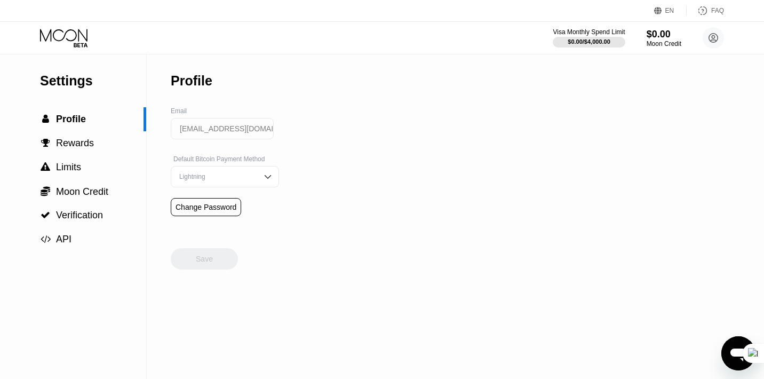
click at [221, 180] on div "Lightning" at bounding box center [217, 176] width 81 height 7
click at [384, 126] on div "Settings  Profile  Rewards  Limits  Moon Credit  Verification  API Profil…" at bounding box center [382, 216] width 764 height 324
click at [258, 169] on div "Lightning" at bounding box center [225, 176] width 108 height 21
click at [82, 195] on span "Moon Credit" at bounding box center [82, 191] width 52 height 11
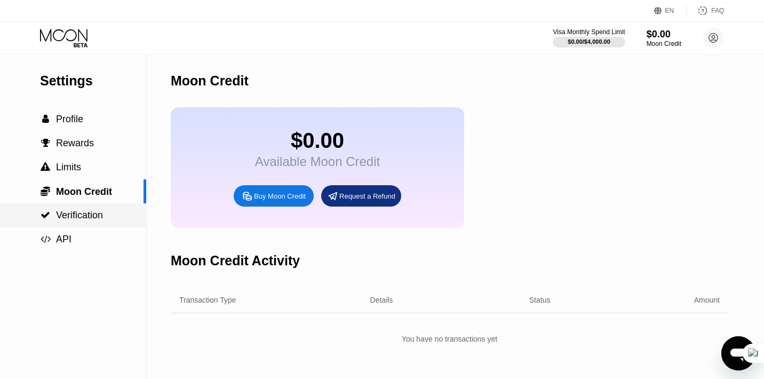
click at [83, 213] on span "Verification" at bounding box center [79, 215] width 47 height 11
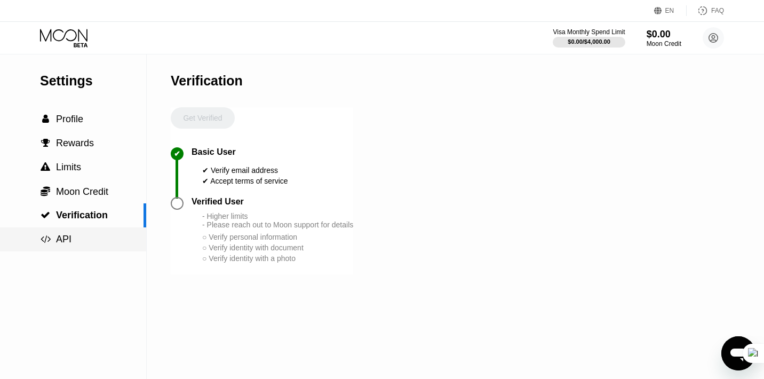
click at [83, 245] on div " API" at bounding box center [73, 239] width 146 height 11
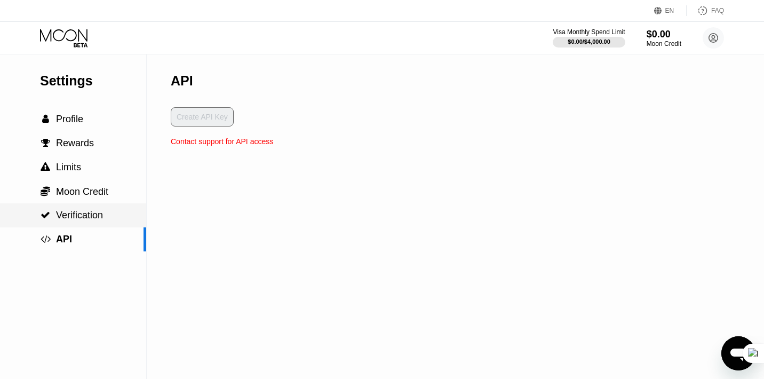
click at [90, 220] on span "Verification" at bounding box center [79, 215] width 47 height 11
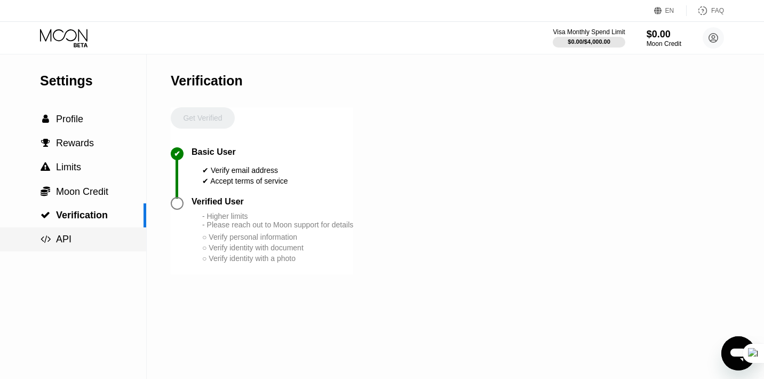
click at [84, 243] on div " API" at bounding box center [73, 239] width 146 height 11
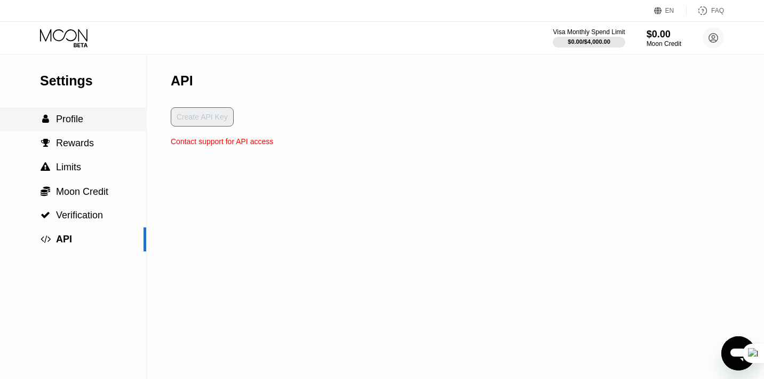
click at [78, 110] on div " Profile" at bounding box center [73, 119] width 146 height 24
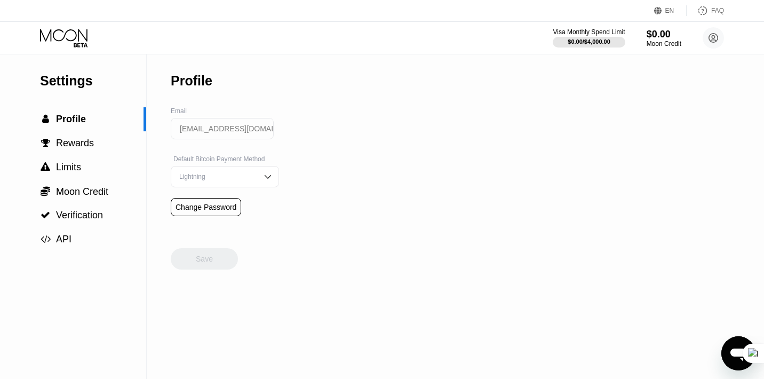
click at [67, 33] on icon at bounding box center [65, 38] width 50 height 19
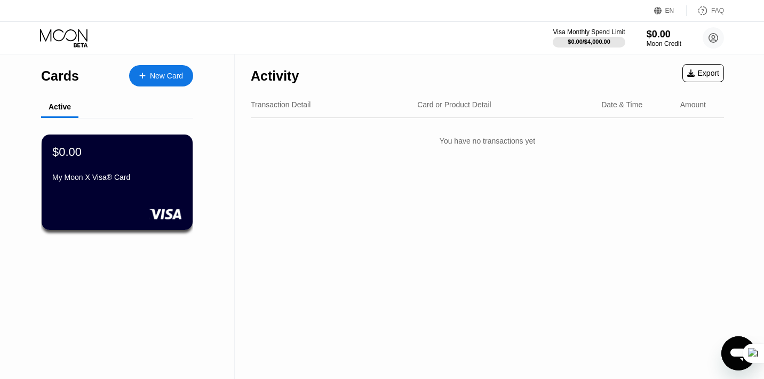
click at [168, 78] on div "New Card" at bounding box center [166, 76] width 33 height 9
click at [151, 169] on div "$0.00 My Moon X Visa® Card" at bounding box center [117, 165] width 130 height 41
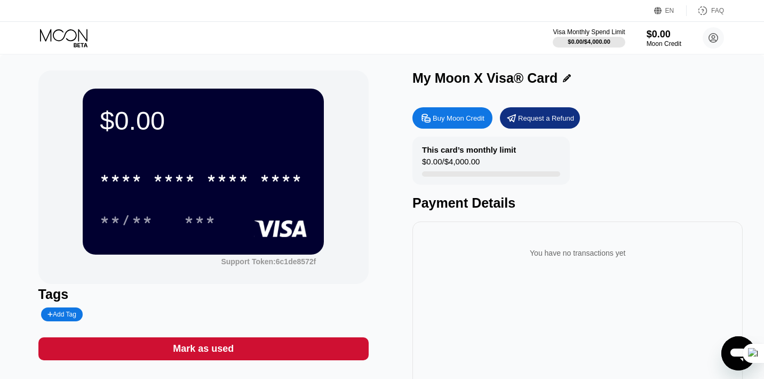
click at [455, 118] on div "Buy Moon Credit" at bounding box center [459, 118] width 52 height 9
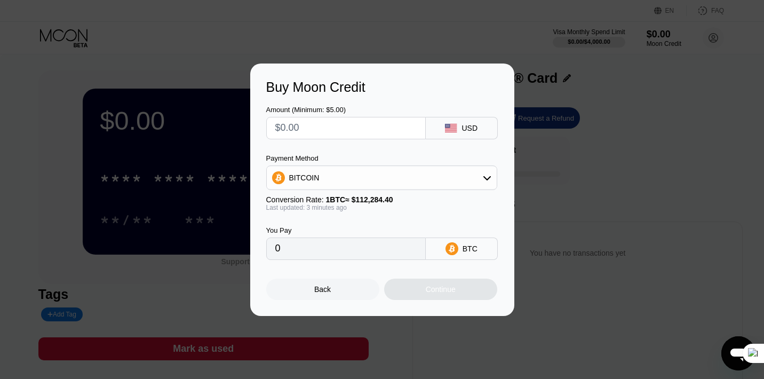
click at [144, 248] on div "Buy Moon Credit Amount (Minimum: $5.00) USD Payment Method BITCOIN Conversion R…" at bounding box center [382, 190] width 764 height 252
click at [309, 304] on div "Buy Moon Credit Amount (Minimum: $5.00) USD Payment Method BITCOIN Conversion R…" at bounding box center [382, 190] width 264 height 252
click at [309, 295] on div "Back" at bounding box center [322, 289] width 113 height 21
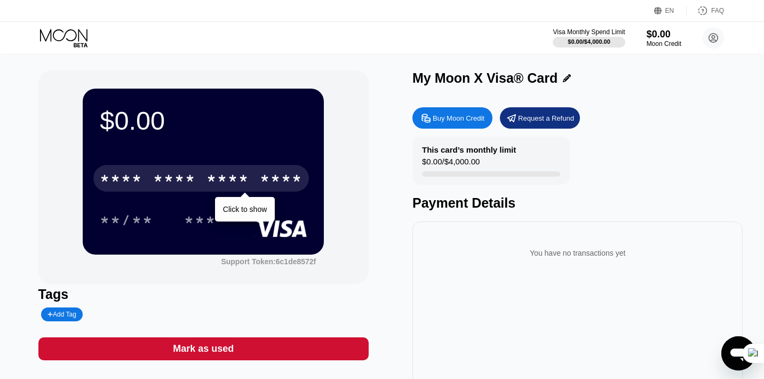
click at [212, 181] on div "* * * *" at bounding box center [228, 179] width 43 height 17
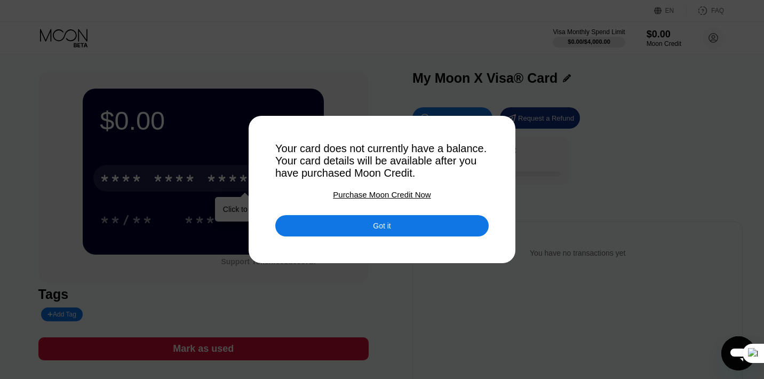
click at [428, 192] on div "Purchase Moon Credit Now" at bounding box center [382, 194] width 98 height 9
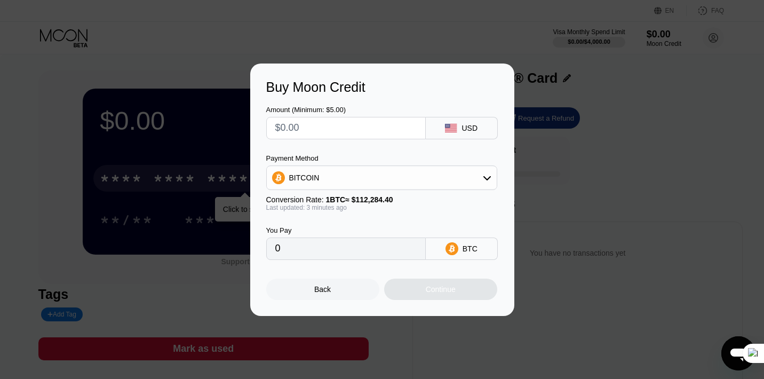
click at [377, 125] on input "text" at bounding box center [345, 127] width 141 height 21
type input "$5"
type input "0.00004453"
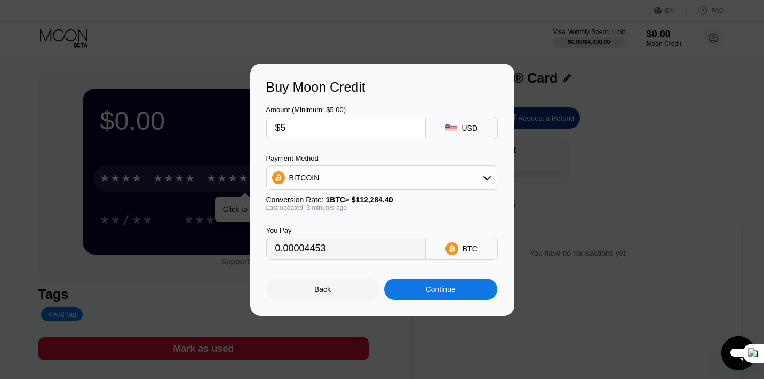
type input "$5"
click at [359, 177] on div "BITCOIN" at bounding box center [382, 177] width 230 height 21
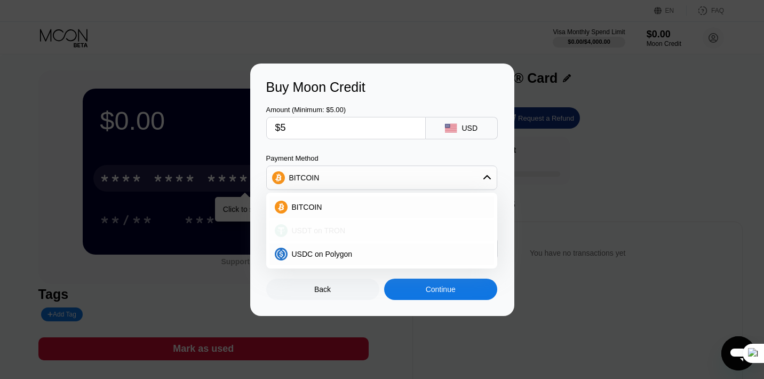
click at [339, 224] on div "USDT on TRON" at bounding box center [382, 230] width 225 height 21
type input "5.05"
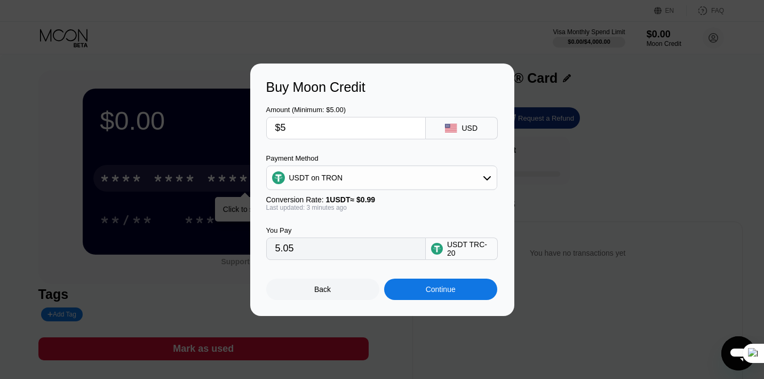
click at [349, 229] on div "You Pay" at bounding box center [346, 230] width 160 height 8
click at [352, 287] on div "Back" at bounding box center [322, 289] width 113 height 21
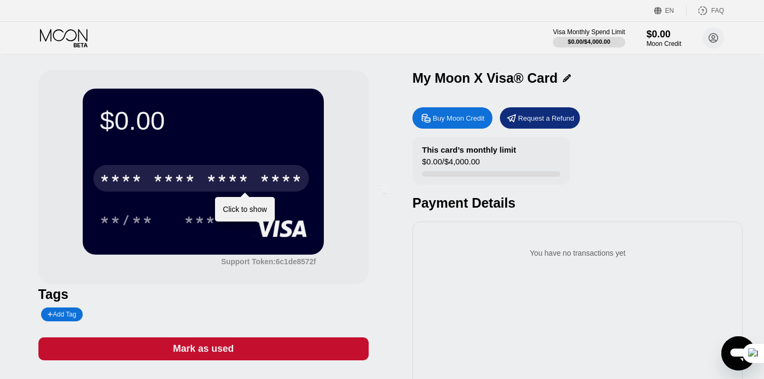
click at [352, 287] on div at bounding box center [382, 189] width 764 height 379
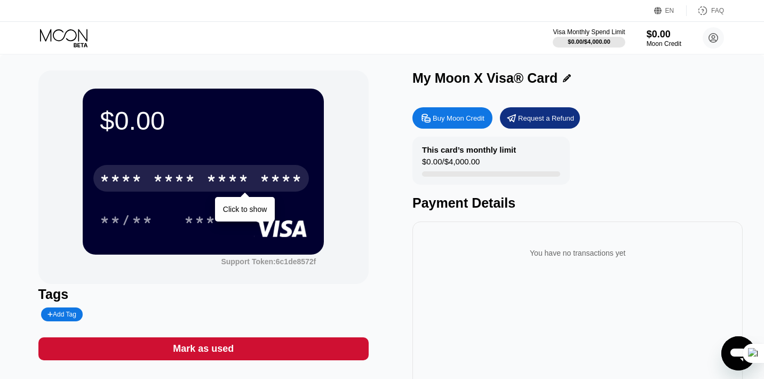
click at [389, 31] on div "Visa Monthly Spend Limit $0.00 / $4,000.00 $0.00 Moon Credit [EMAIL_ADDRESS][DO…" at bounding box center [382, 38] width 764 height 32
